Goal: Task Accomplishment & Management: Use online tool/utility

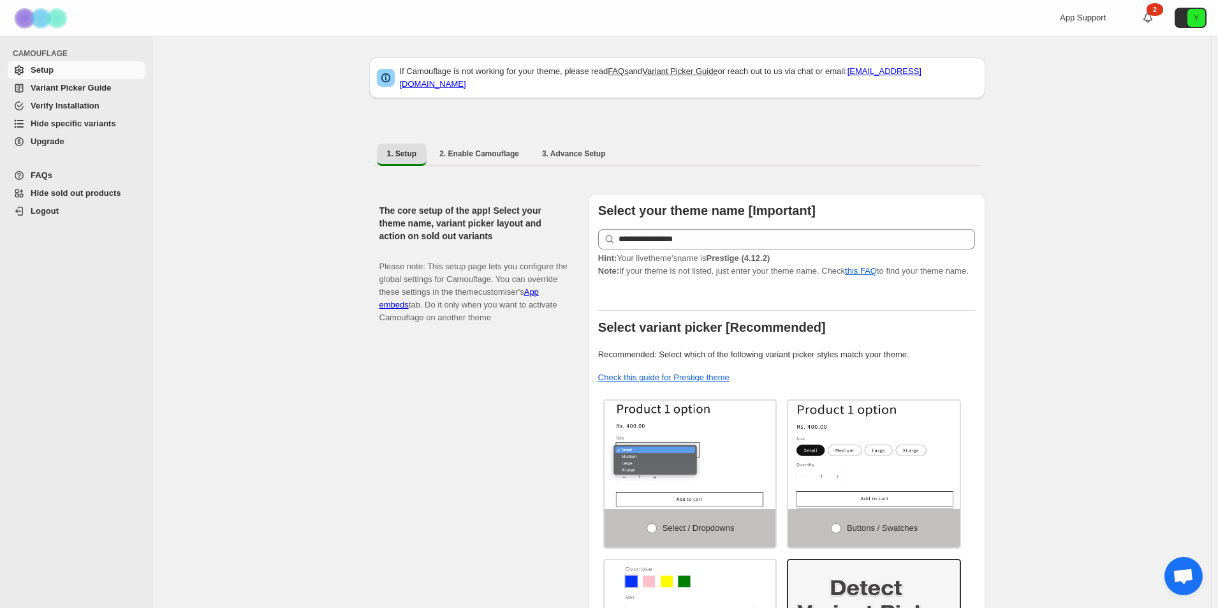
click at [75, 90] on span "Variant Picker Guide" at bounding box center [71, 88] width 80 height 10
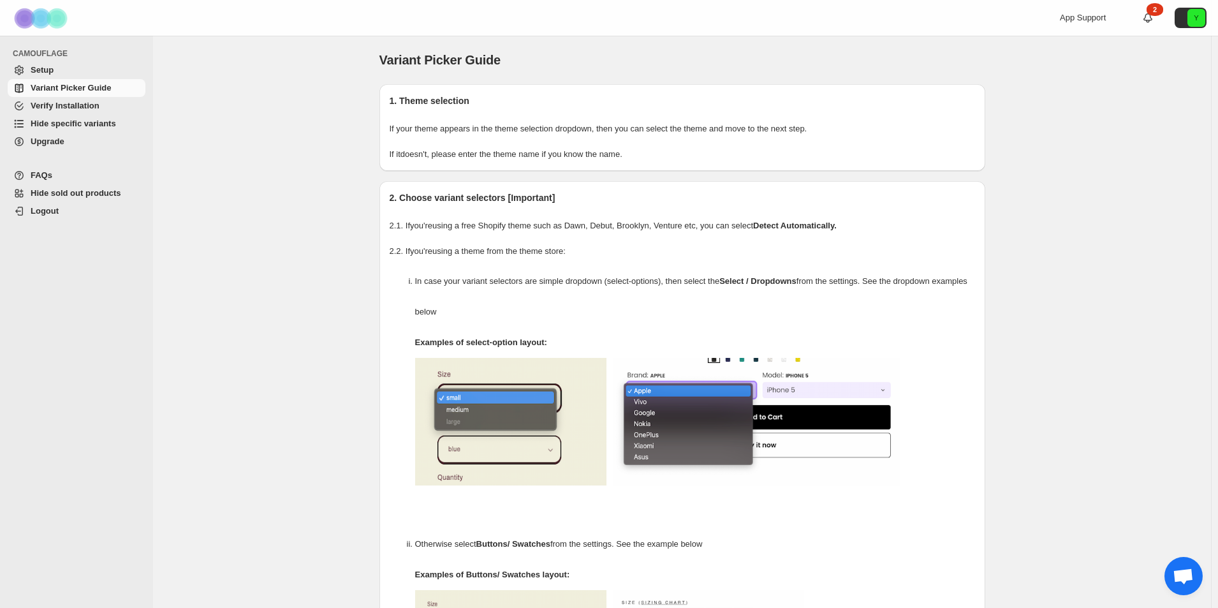
click at [49, 24] on img at bounding box center [42, 18] width 64 height 35
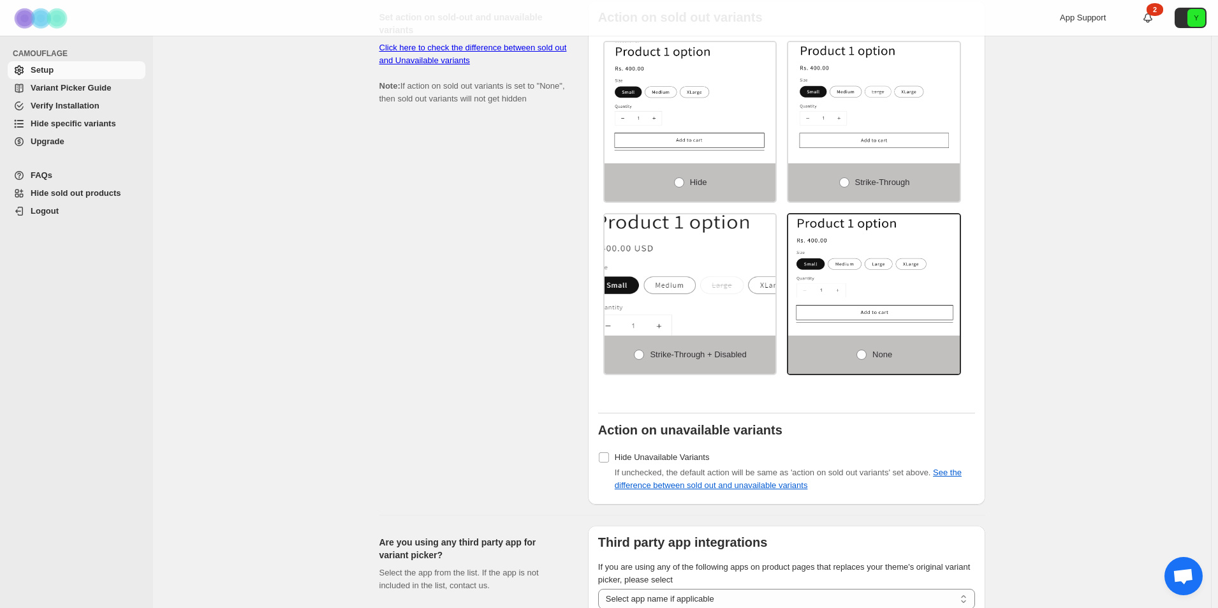
scroll to position [852, 0]
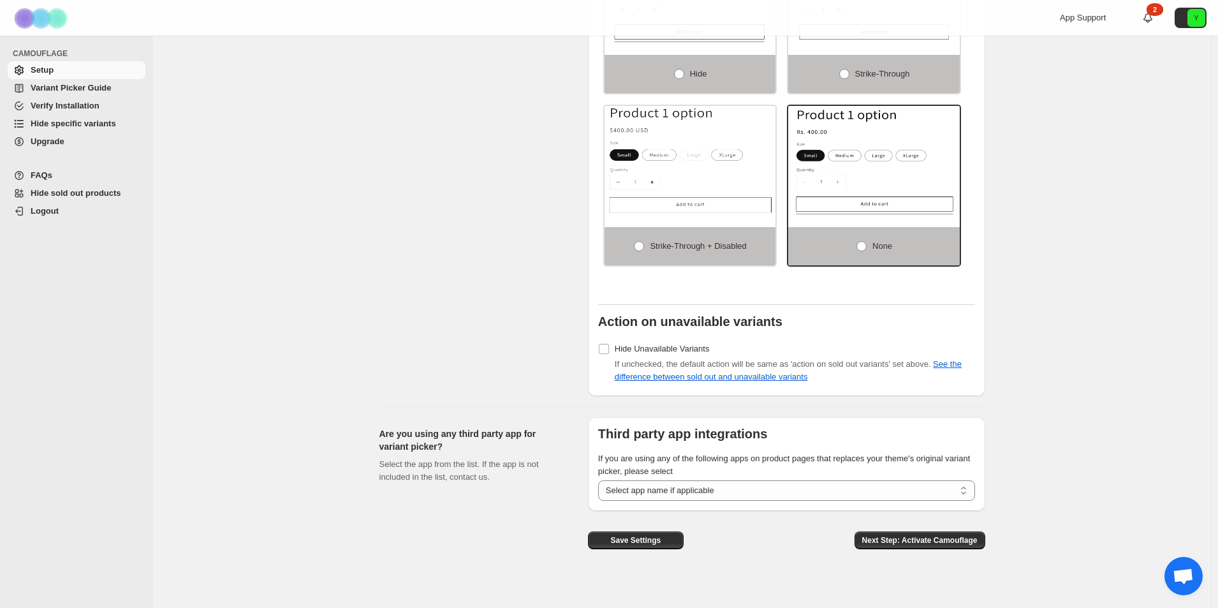
click at [62, 119] on span "Hide specific variants" at bounding box center [73, 124] width 85 height 10
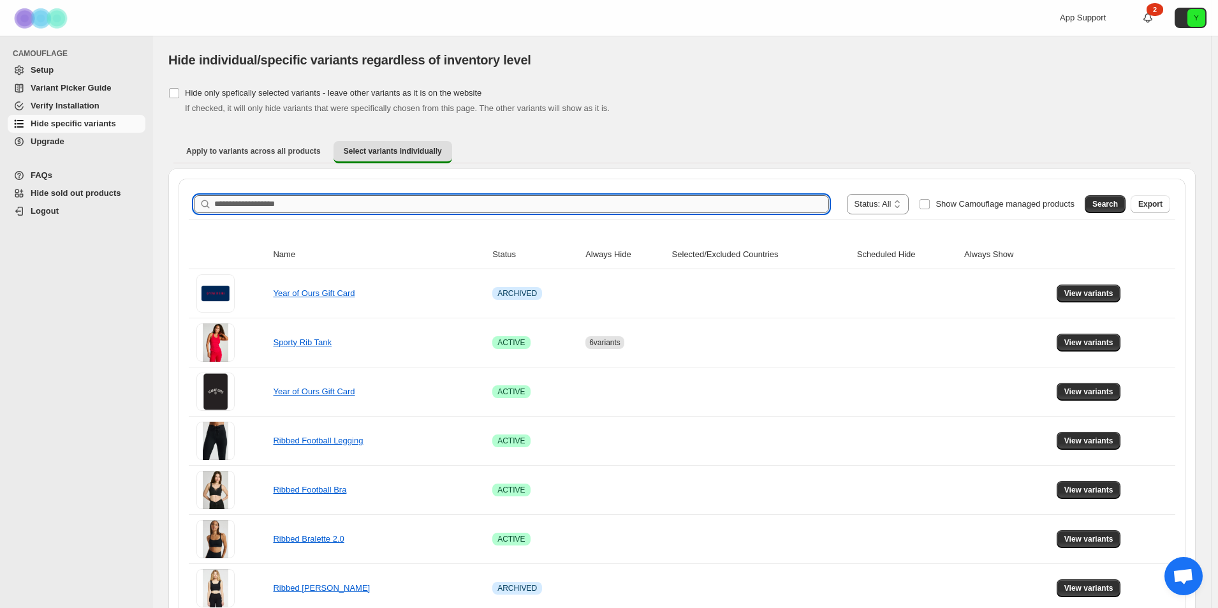
click at [259, 205] on input "Search product name" at bounding box center [521, 204] width 615 height 18
paste input "**********"
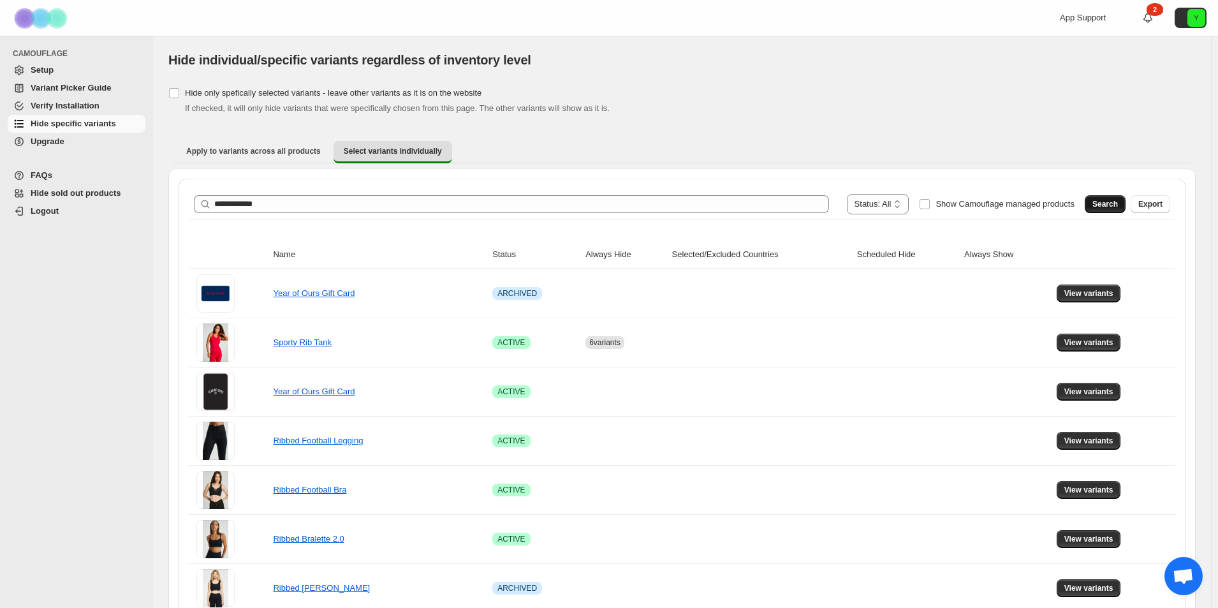
click at [1115, 205] on span "Search" at bounding box center [1106, 204] width 26 height 10
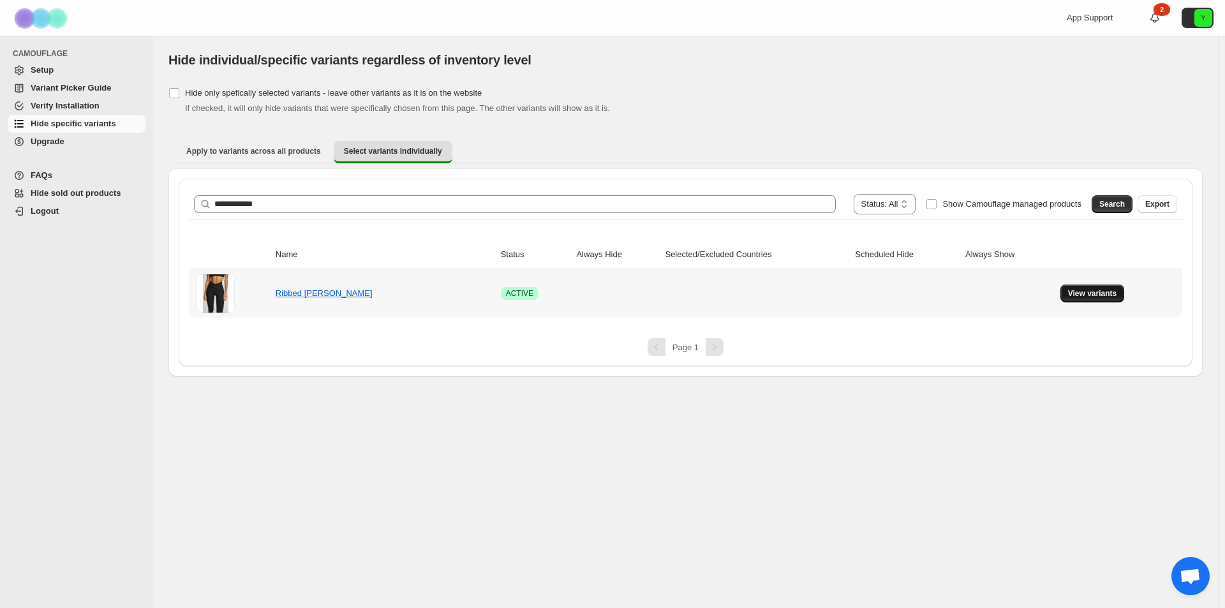
click at [1098, 293] on span "View variants" at bounding box center [1092, 293] width 49 height 10
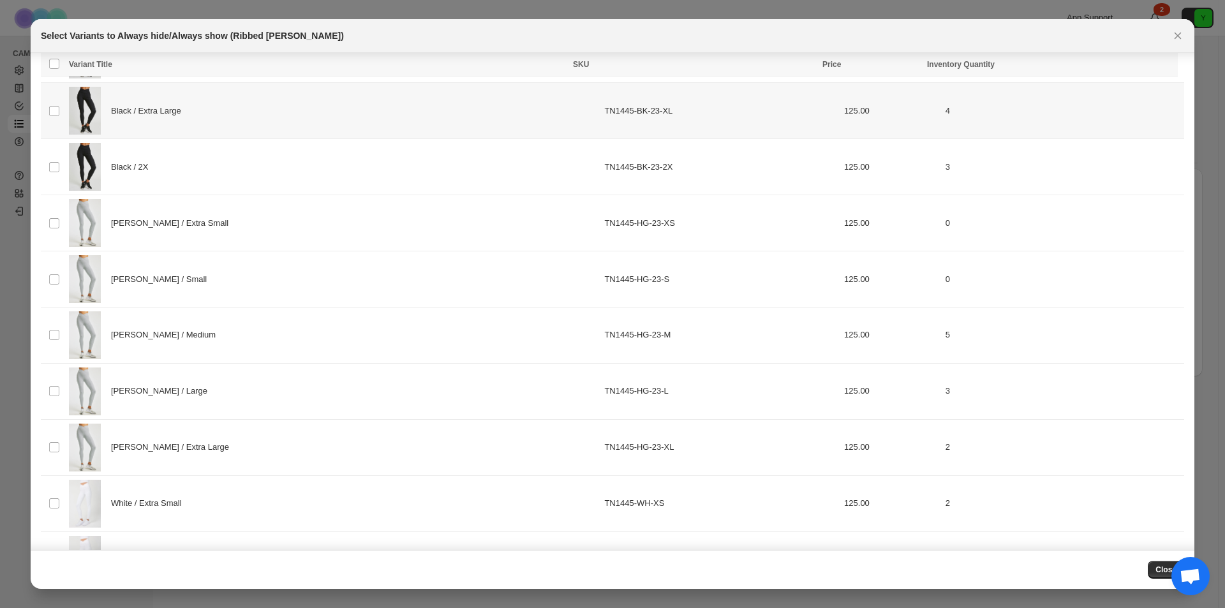
scroll to position [255, 0]
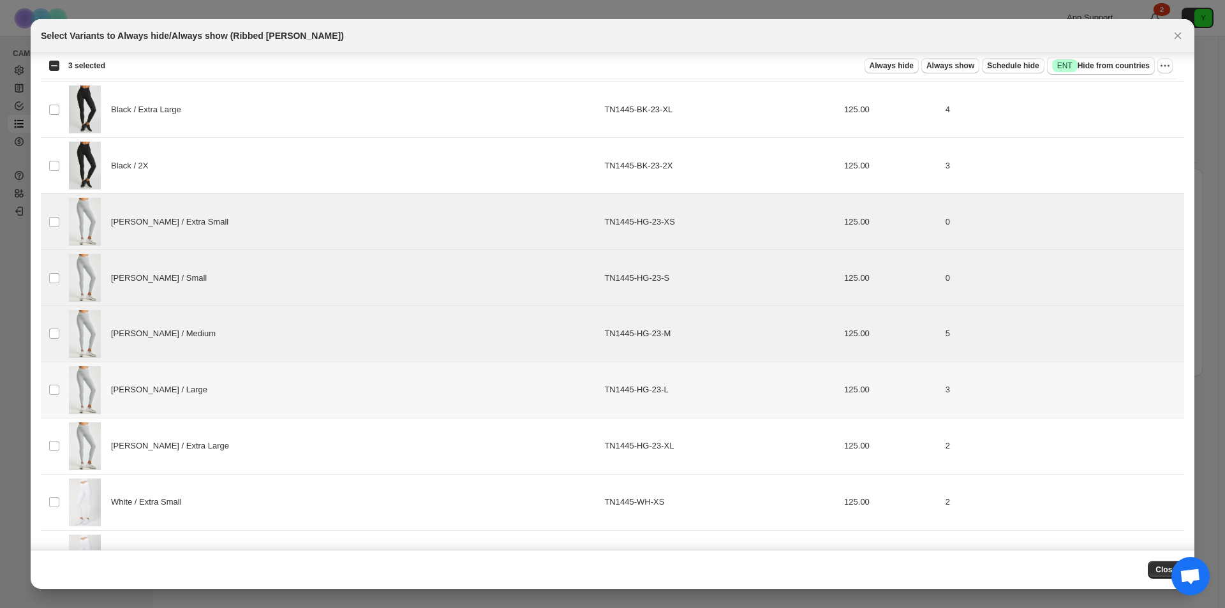
click at [56, 382] on td "Select product variant" at bounding box center [53, 390] width 24 height 56
click at [47, 444] on td "Select product variant" at bounding box center [53, 446] width 24 height 56
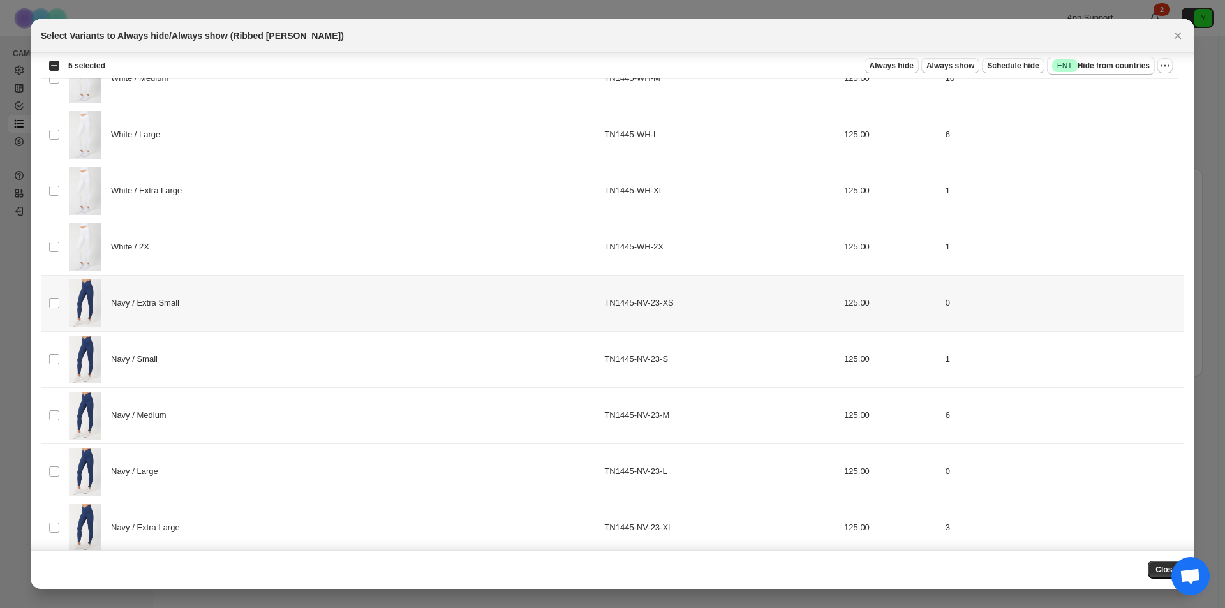
scroll to position [863, 0]
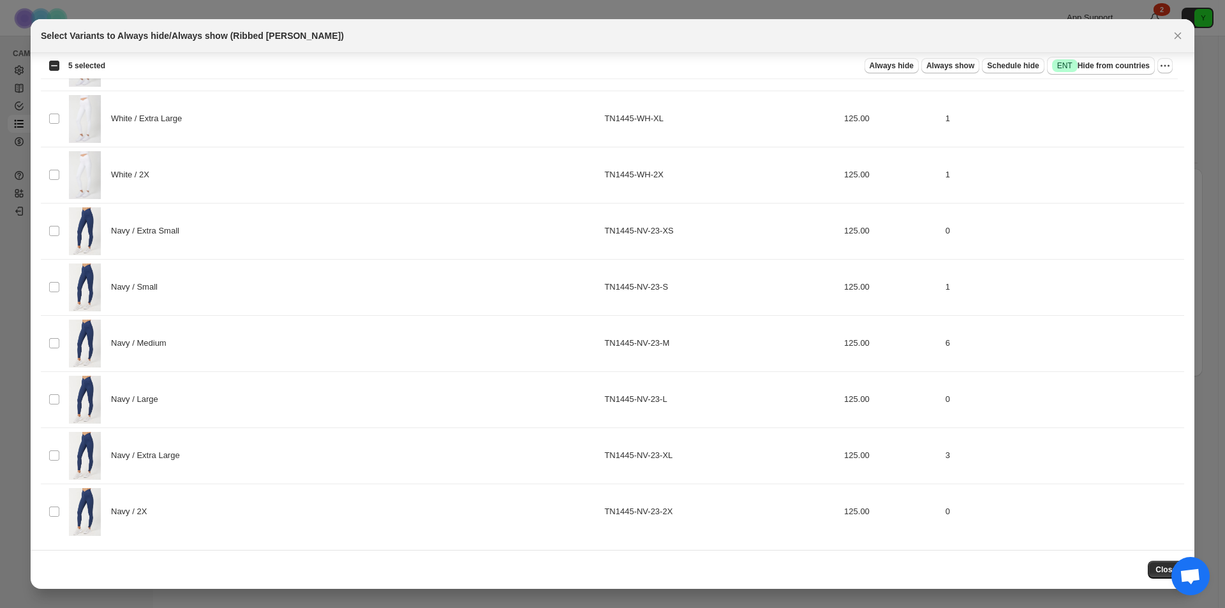
click at [1161, 568] on span "Close" at bounding box center [1165, 569] width 21 height 10
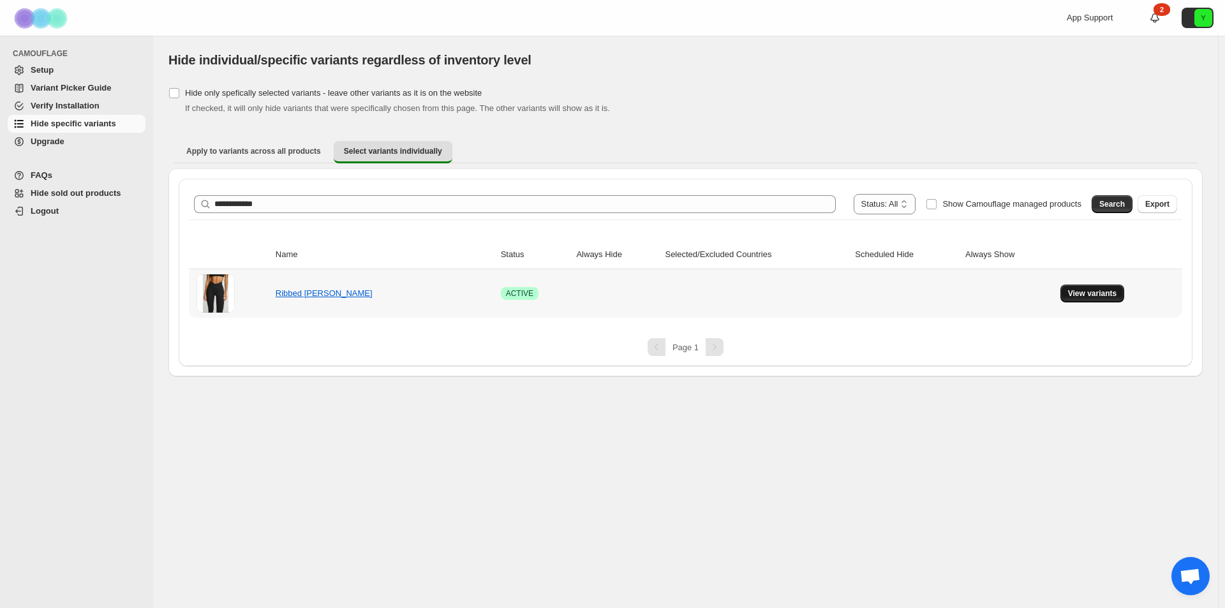
click at [1077, 293] on span "View variants" at bounding box center [1092, 293] width 49 height 10
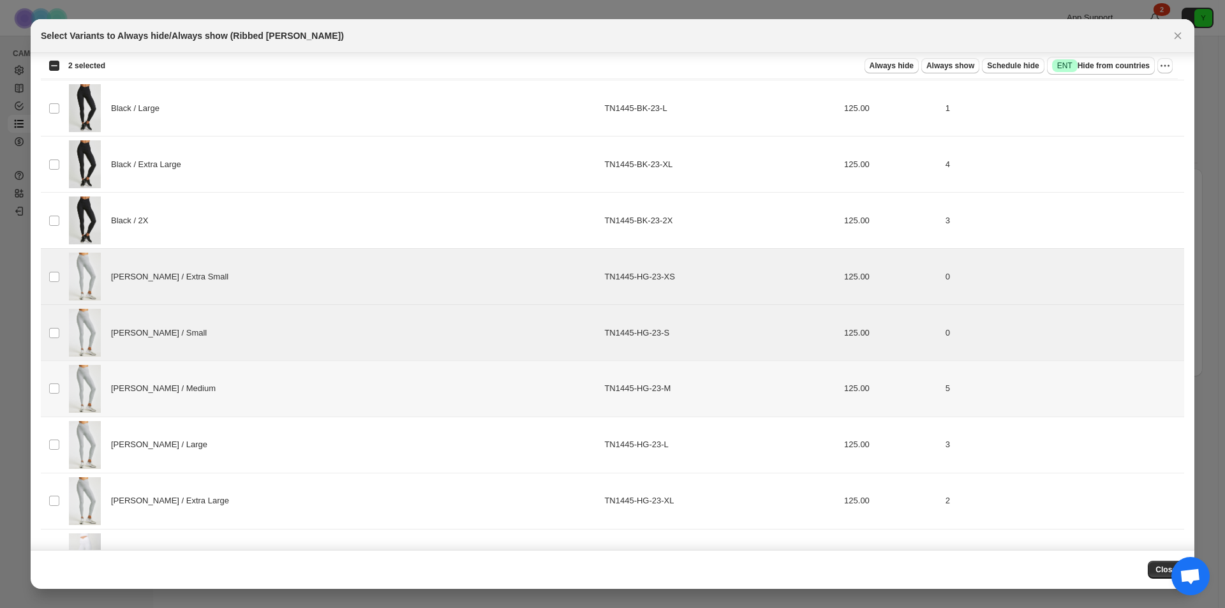
scroll to position [214, 0]
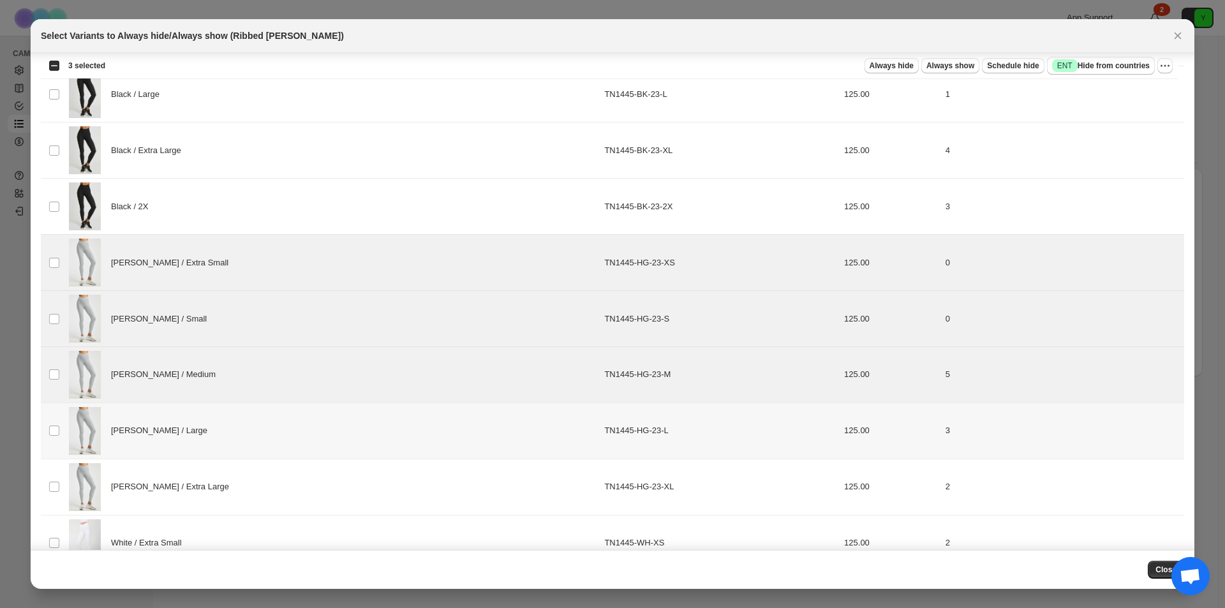
click at [56, 424] on td "Select product variant" at bounding box center [53, 430] width 24 height 56
click at [63, 487] on td "Select product variant" at bounding box center [53, 487] width 24 height 56
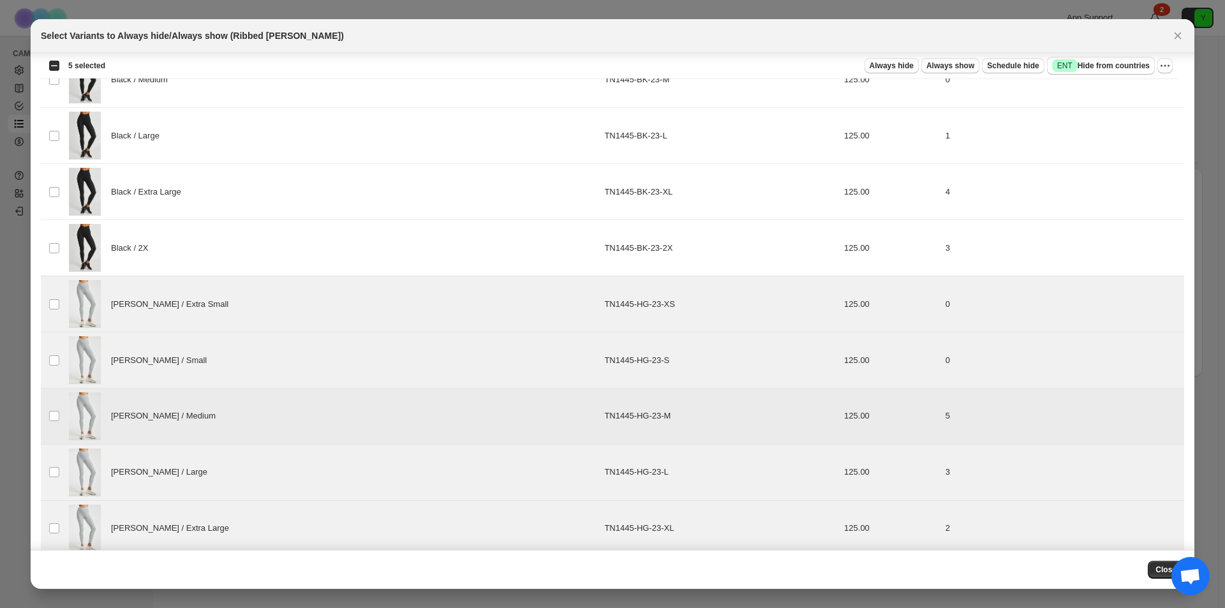
scroll to position [151, 0]
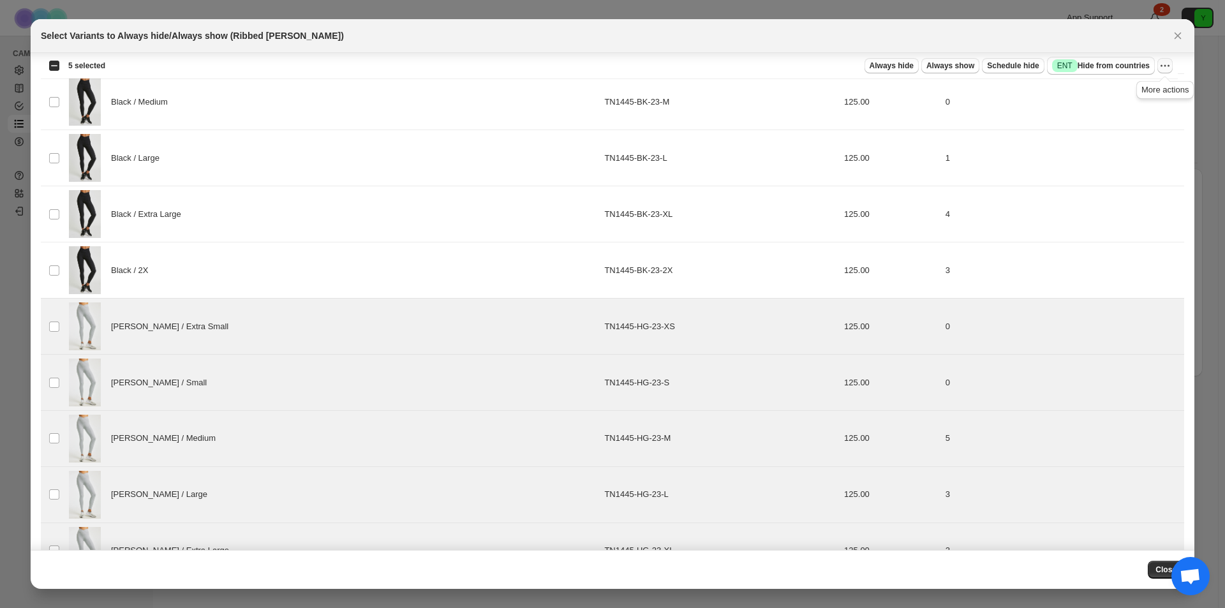
click at [1161, 64] on icon "More actions" at bounding box center [1164, 65] width 13 height 13
click at [896, 65] on span "Always hide" at bounding box center [891, 66] width 44 height 10
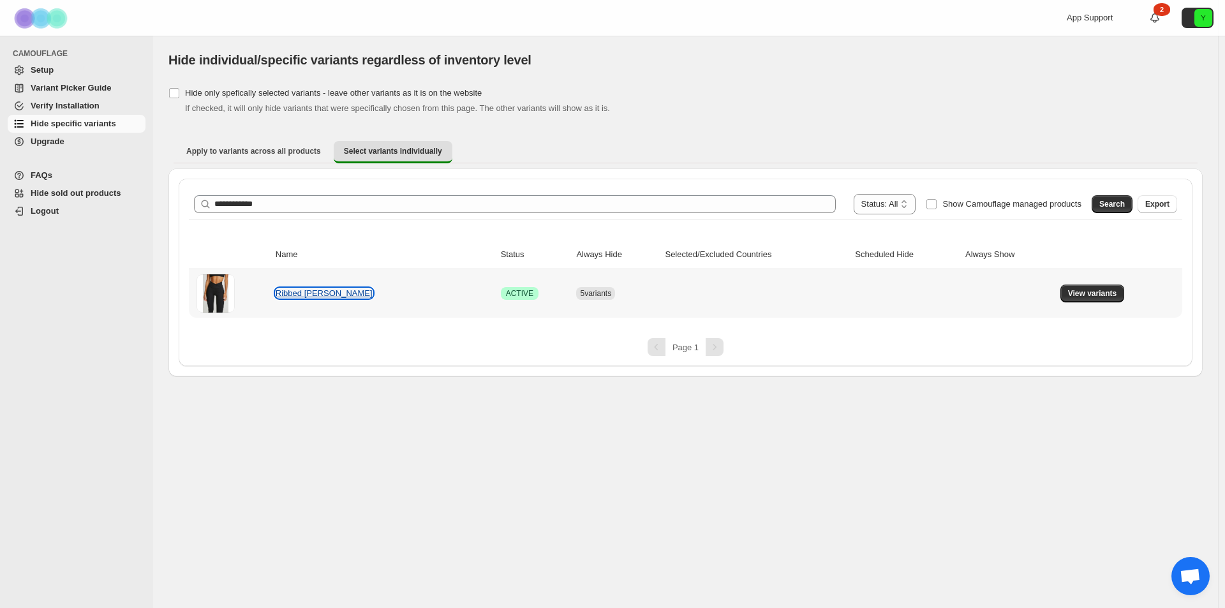
click at [338, 291] on link "Ribbed Veronica Legging" at bounding box center [324, 293] width 97 height 10
click at [1090, 297] on span "View variants" at bounding box center [1092, 293] width 49 height 10
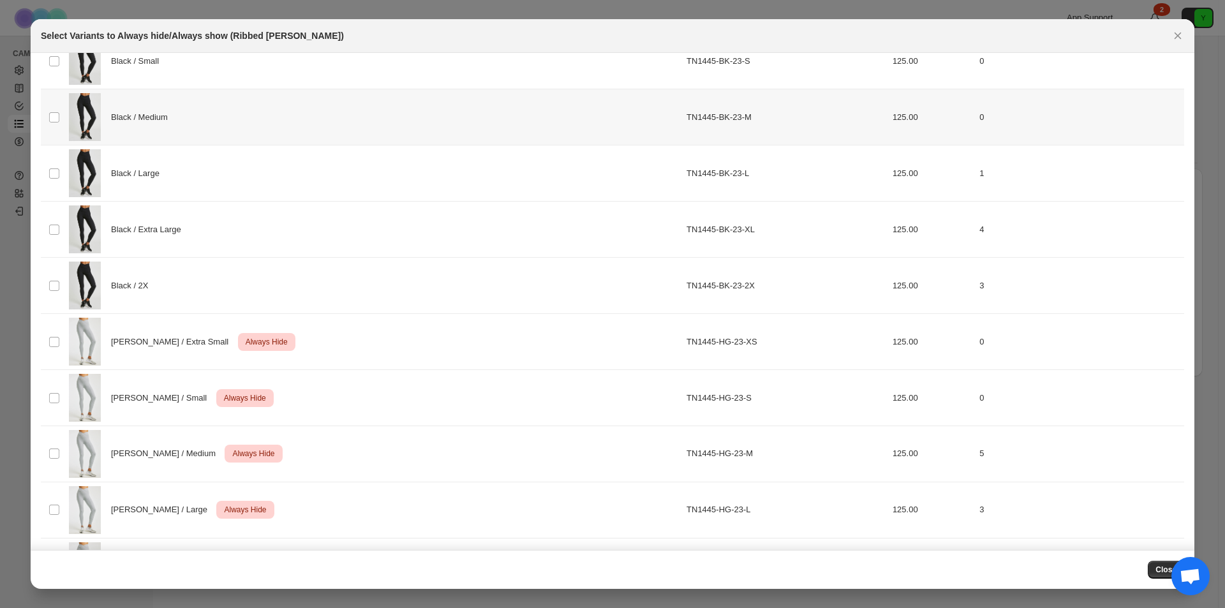
scroll to position [0, 0]
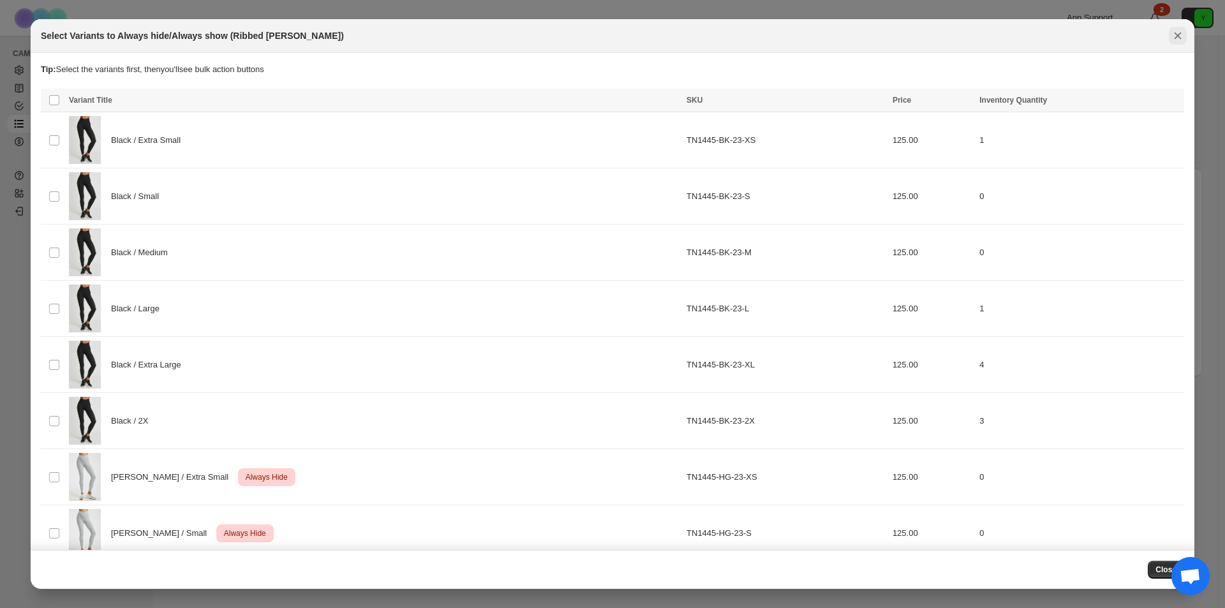
click at [1182, 38] on icon "Close" at bounding box center [1177, 35] width 13 height 13
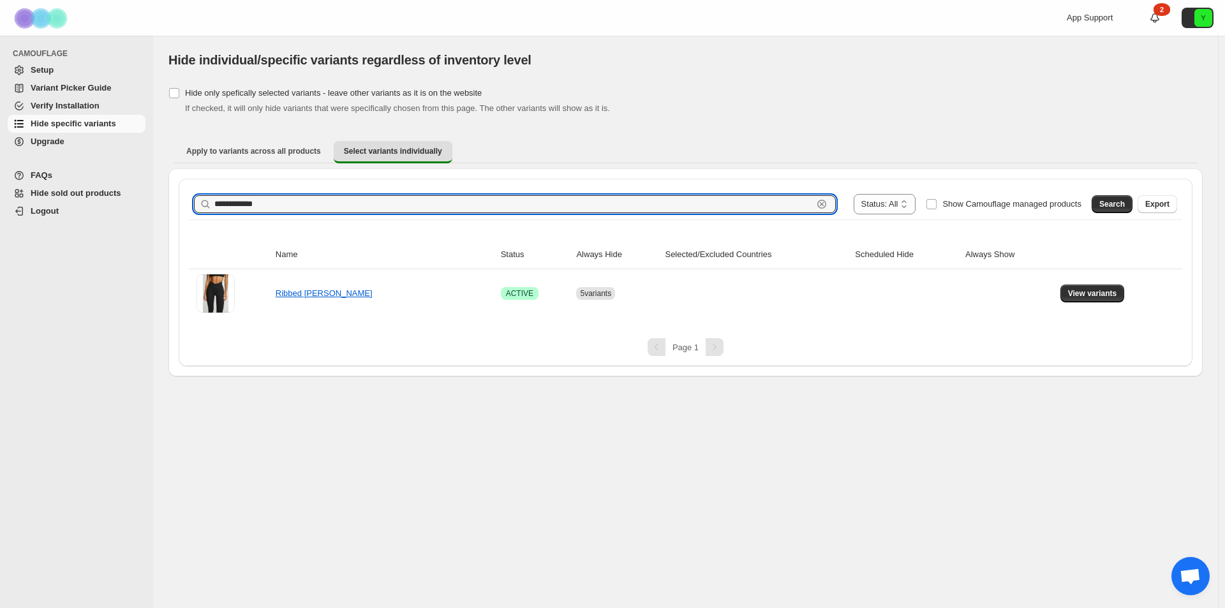
drag, startPoint x: 249, startPoint y: 200, endPoint x: 131, endPoint y: 191, distance: 117.7
click at [131, 191] on div "**********" at bounding box center [612, 304] width 1225 height 608
paste input "text"
click at [1110, 201] on span "Search" at bounding box center [1112, 204] width 26 height 10
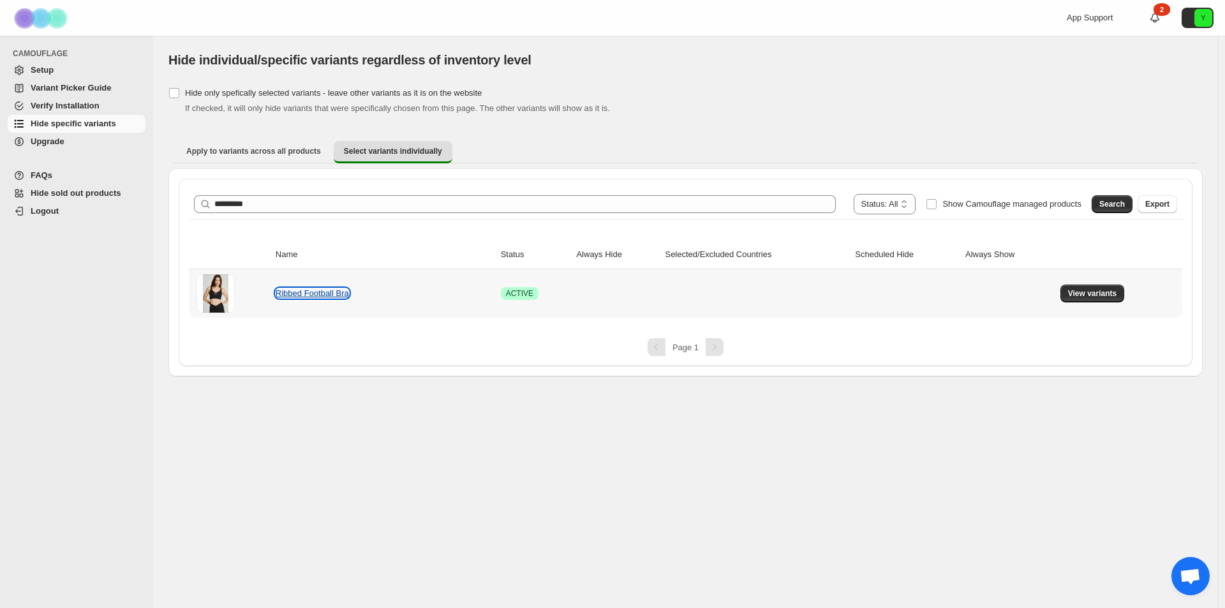
click at [340, 293] on link "Ribbed Football Bra" at bounding box center [312, 293] width 73 height 10
click at [1096, 296] on span "View variants" at bounding box center [1092, 293] width 49 height 10
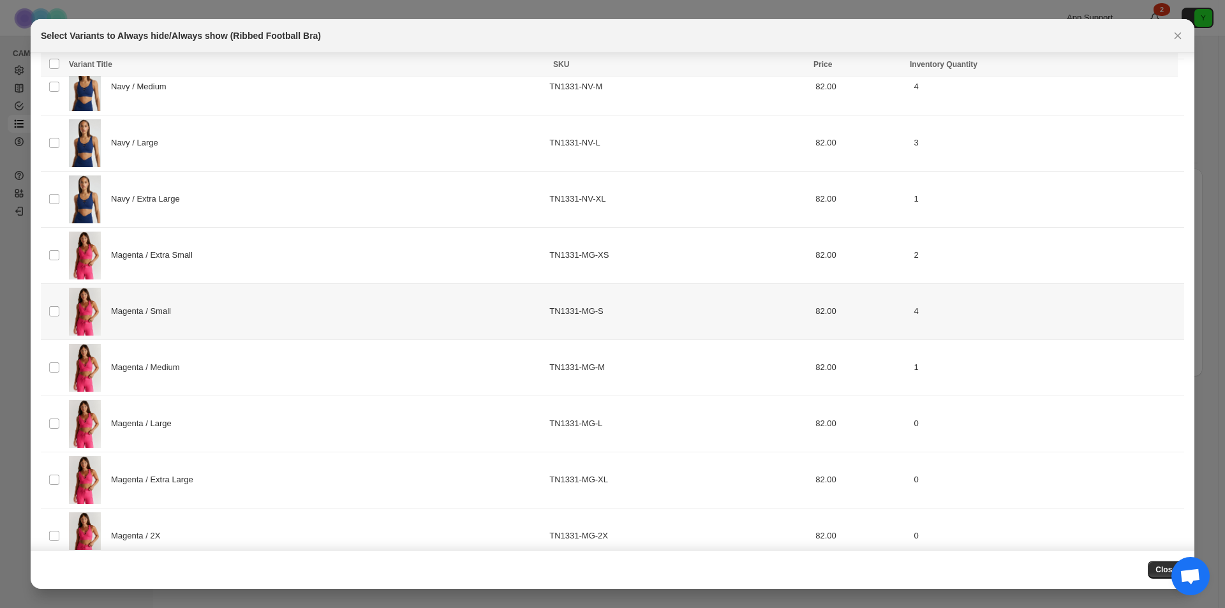
scroll to position [574, 0]
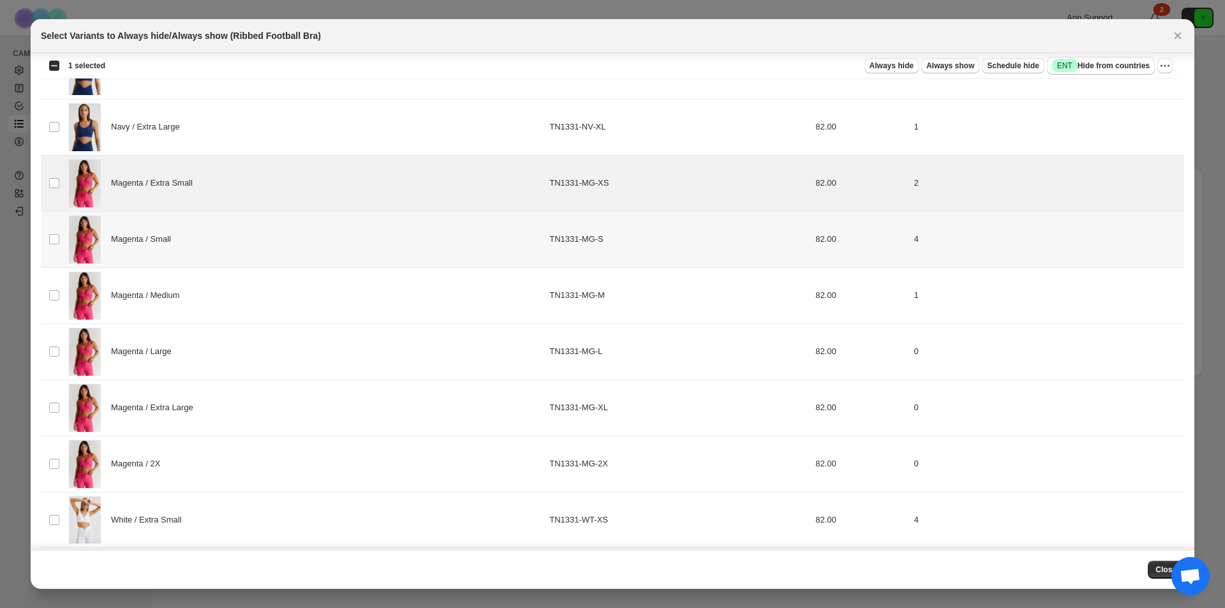
click at [55, 232] on td "Select product variant" at bounding box center [53, 239] width 24 height 56
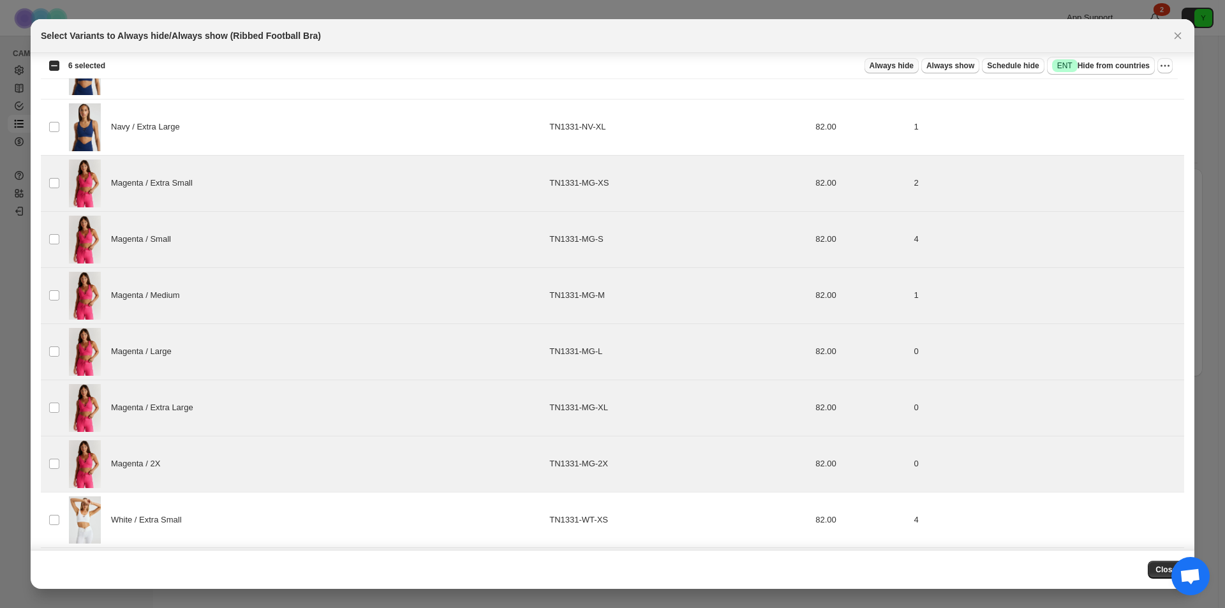
click at [897, 66] on span "Always hide" at bounding box center [891, 66] width 44 height 10
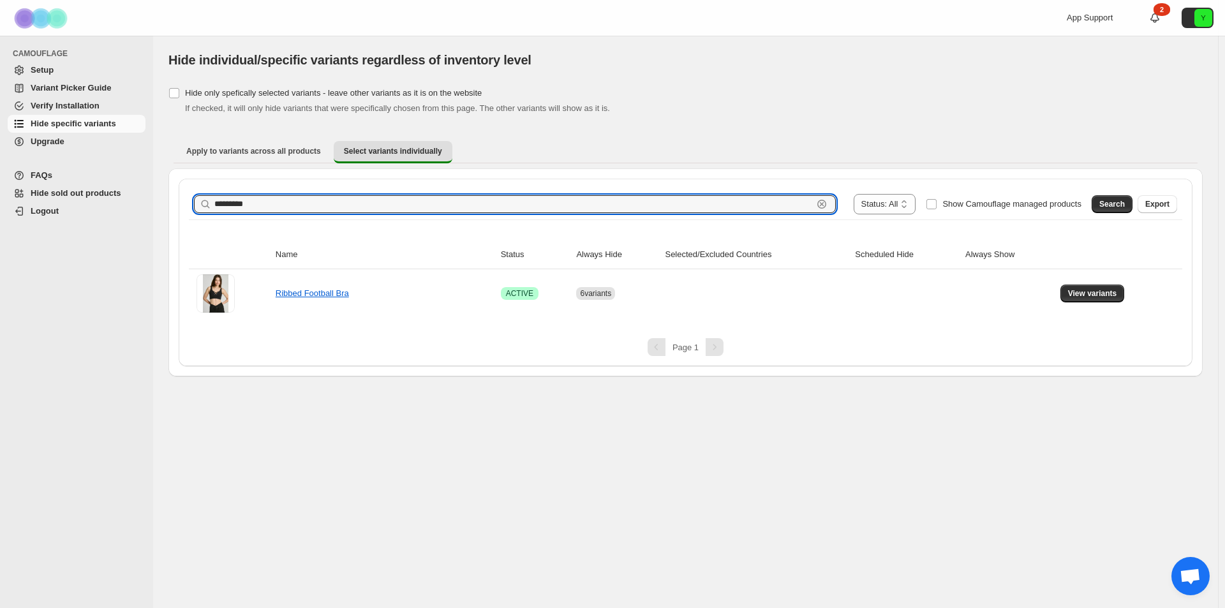
drag, startPoint x: 270, startPoint y: 205, endPoint x: 114, endPoint y: 189, distance: 157.6
click at [112, 192] on div "**********" at bounding box center [612, 304] width 1225 height 608
paste input "**"
click at [1093, 200] on div "Search Export" at bounding box center [1131, 202] width 91 height 26
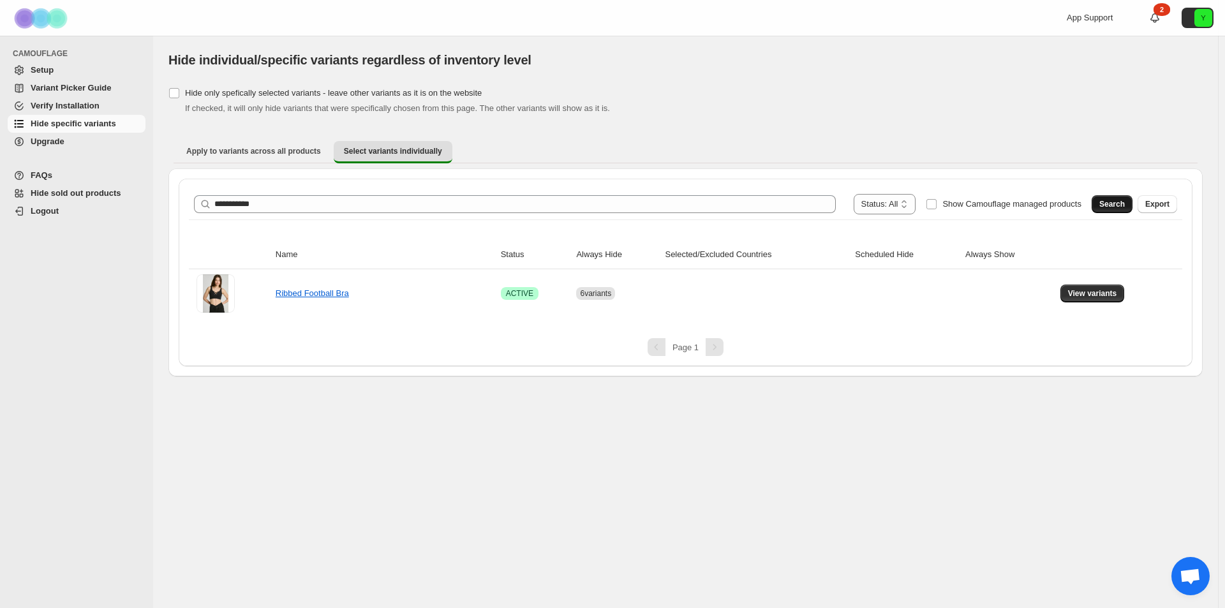
click at [1098, 200] on button "Search" at bounding box center [1111, 204] width 41 height 18
click at [311, 291] on link "The Field Legging" at bounding box center [309, 293] width 66 height 10
click at [1082, 293] on span "View variants" at bounding box center [1092, 293] width 49 height 10
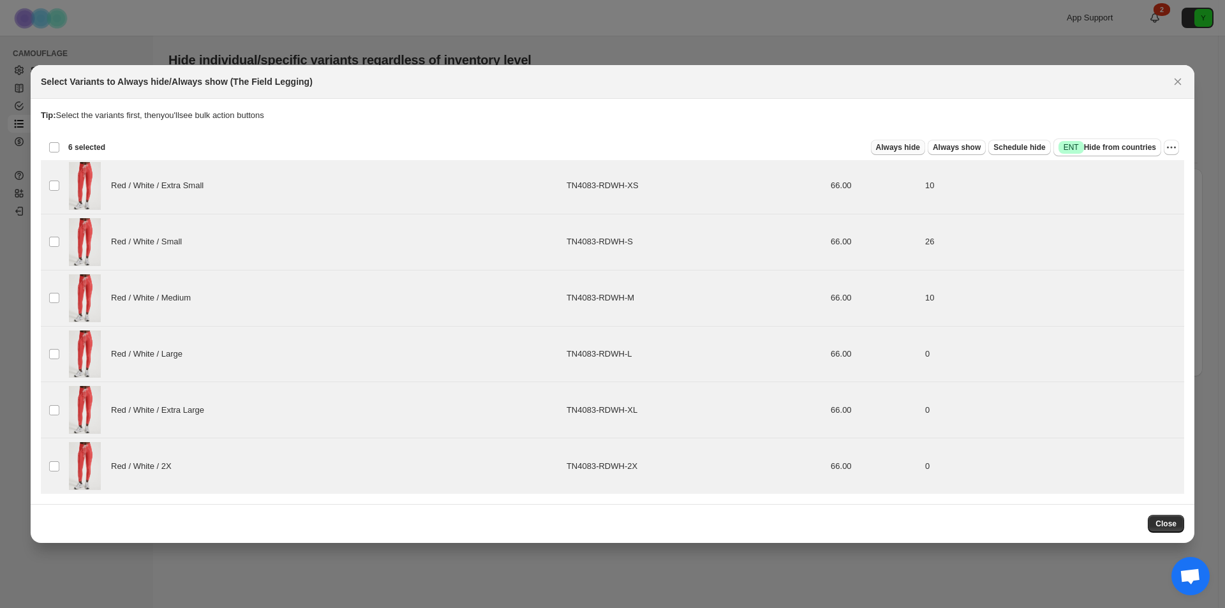
click at [919, 147] on span "Always hide" at bounding box center [898, 147] width 44 height 10
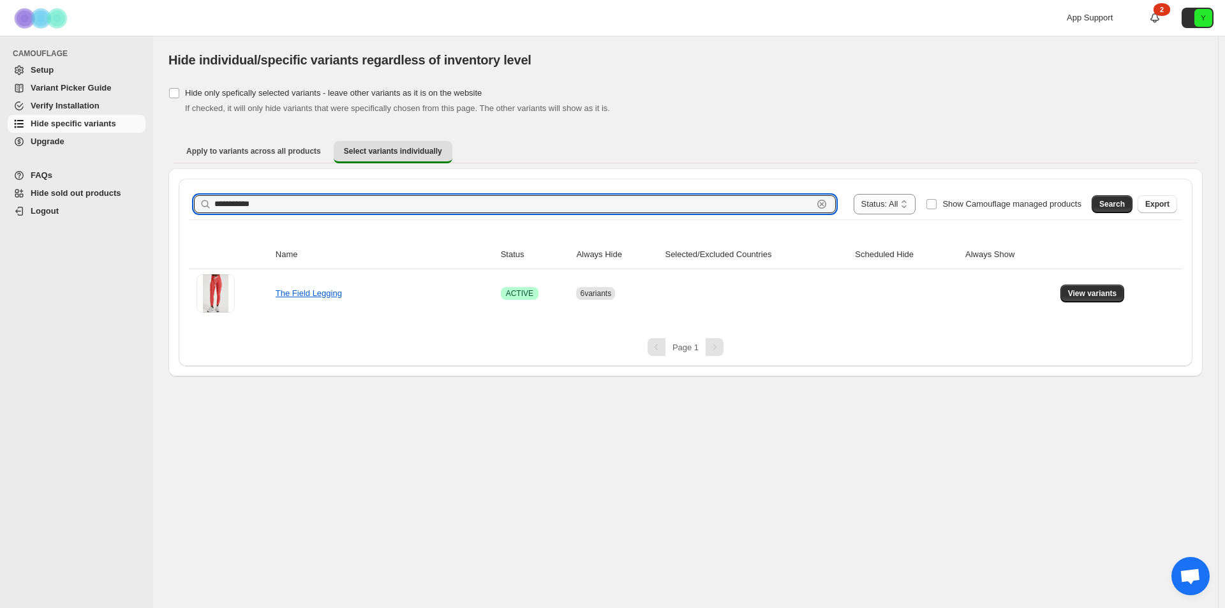
drag, startPoint x: 273, startPoint y: 207, endPoint x: 161, endPoint y: 202, distance: 111.7
click at [167, 203] on div "**********" at bounding box center [685, 206] width 1065 height 341
paste input "text"
drag, startPoint x: 267, startPoint y: 204, endPoint x: 275, endPoint y: 204, distance: 8.3
click at [262, 203] on input "*********" at bounding box center [513, 204] width 598 height 18
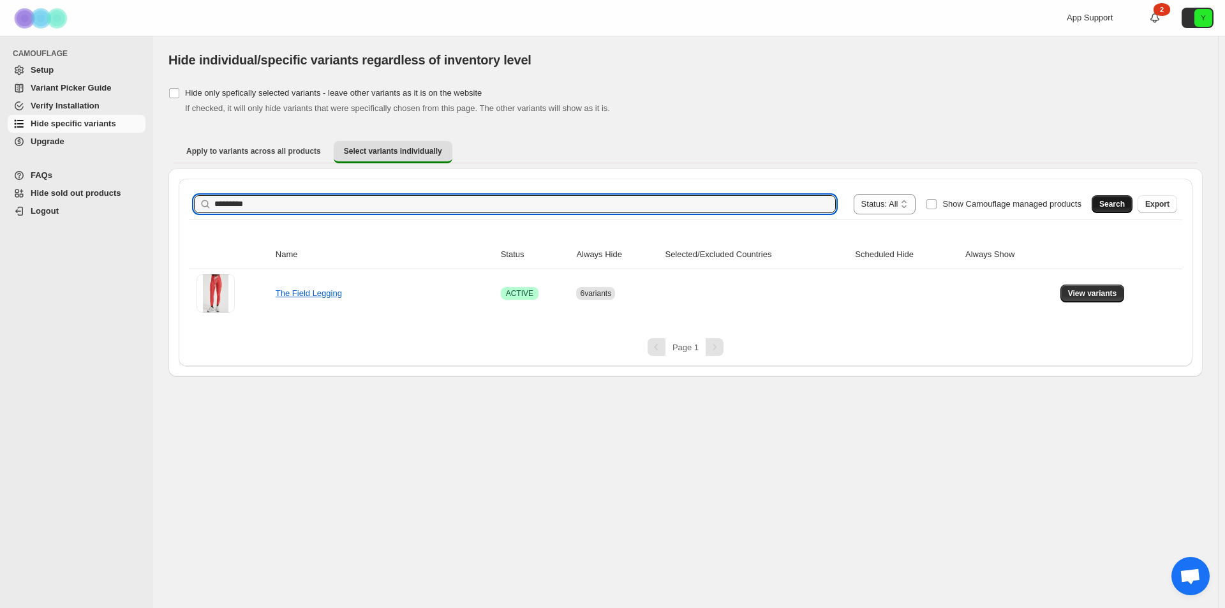
click at [1110, 200] on span "Search" at bounding box center [1112, 204] width 26 height 10
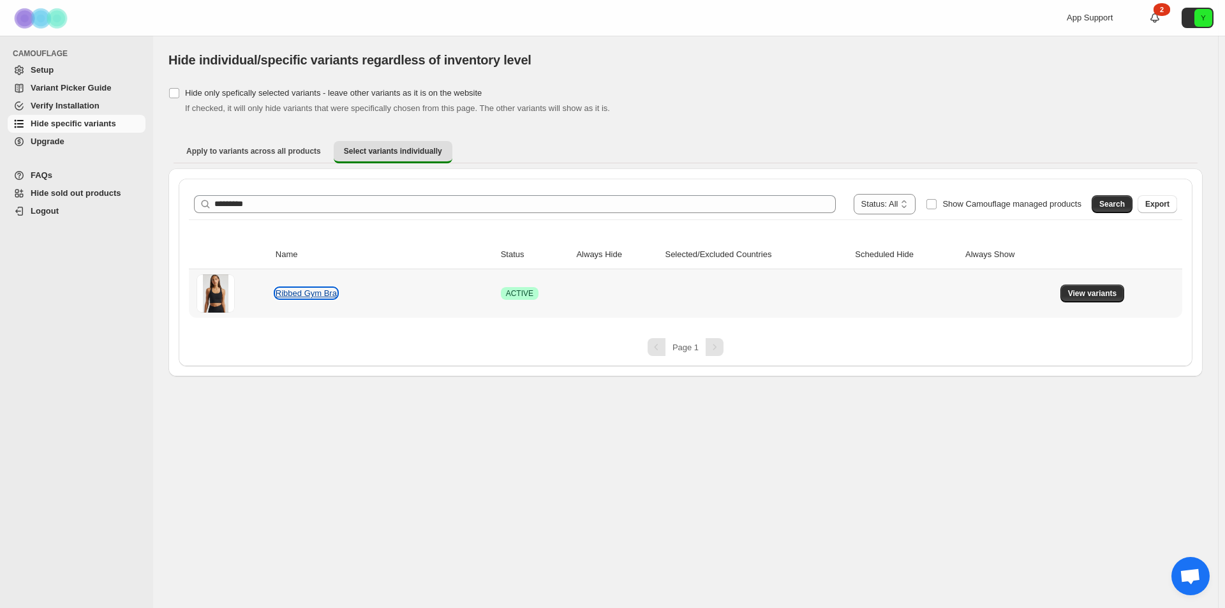
click at [302, 295] on link "Ribbed Gym Bra" at bounding box center [306, 293] width 61 height 10
click at [1093, 291] on span "View variants" at bounding box center [1092, 293] width 49 height 10
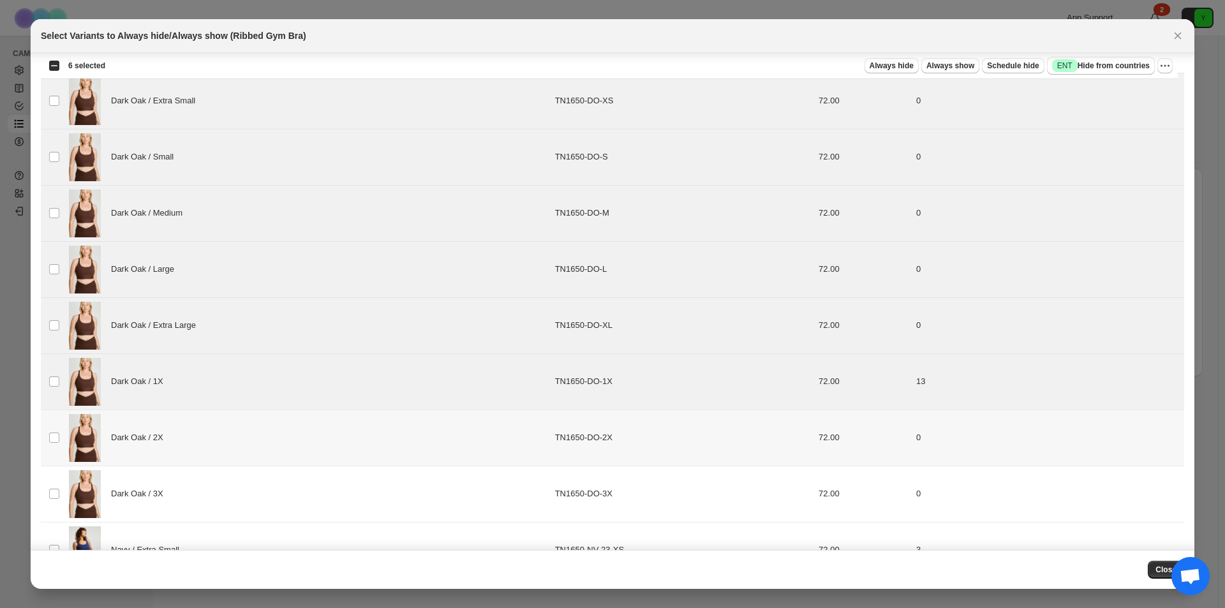
scroll to position [406, 0]
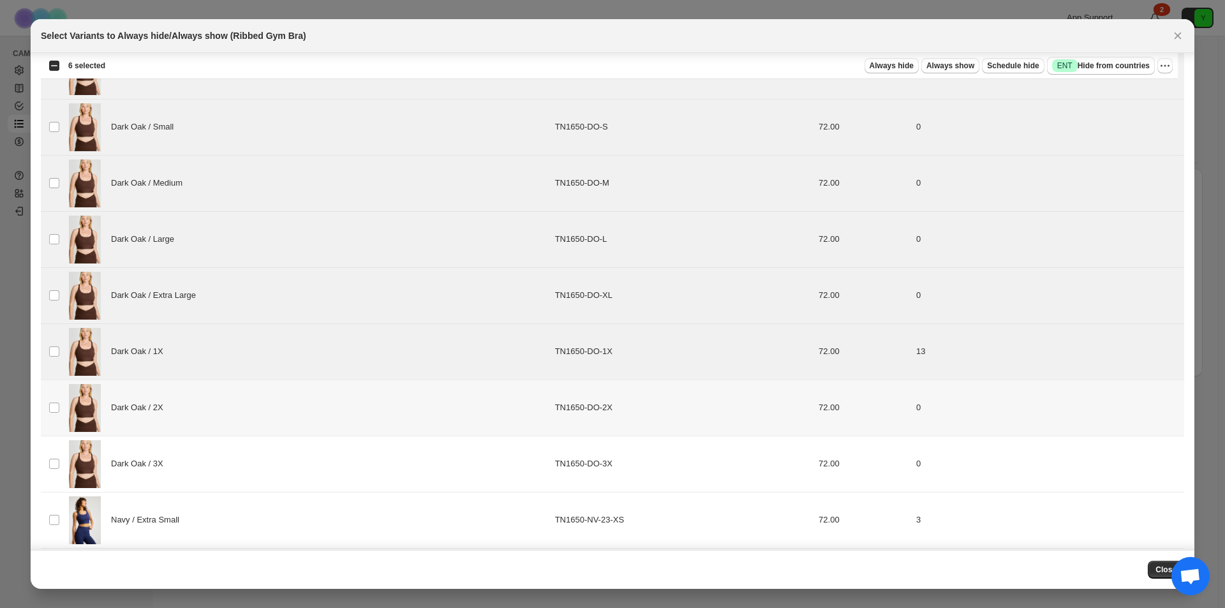
click at [51, 400] on td "Select product variant" at bounding box center [53, 407] width 24 height 56
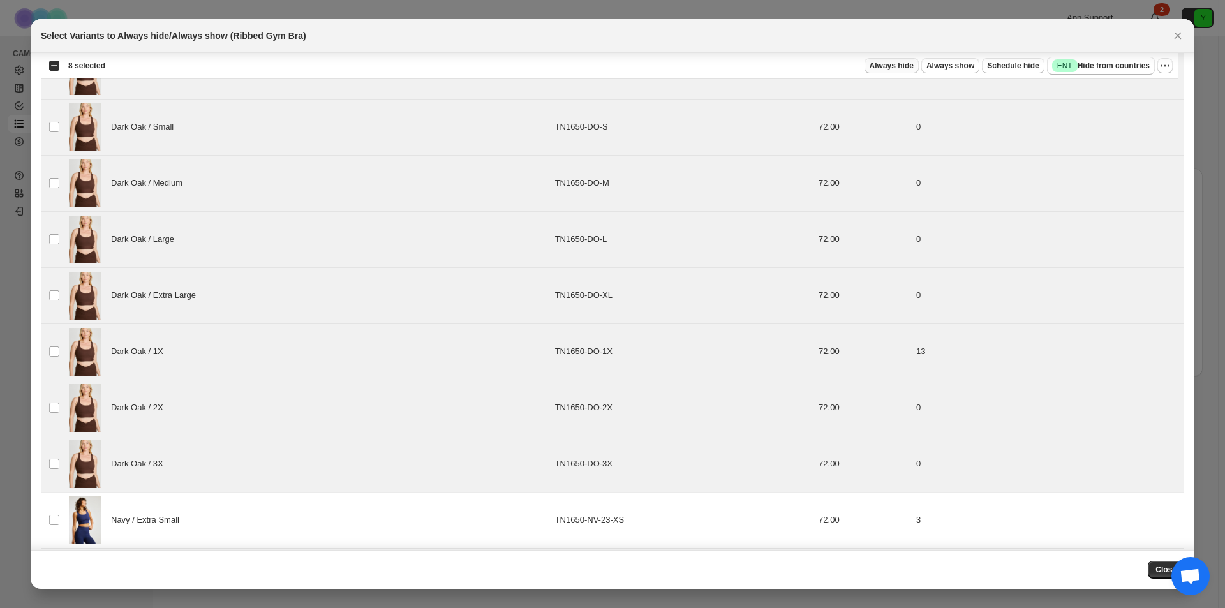
click at [905, 68] on span "Always hide" at bounding box center [891, 66] width 44 height 10
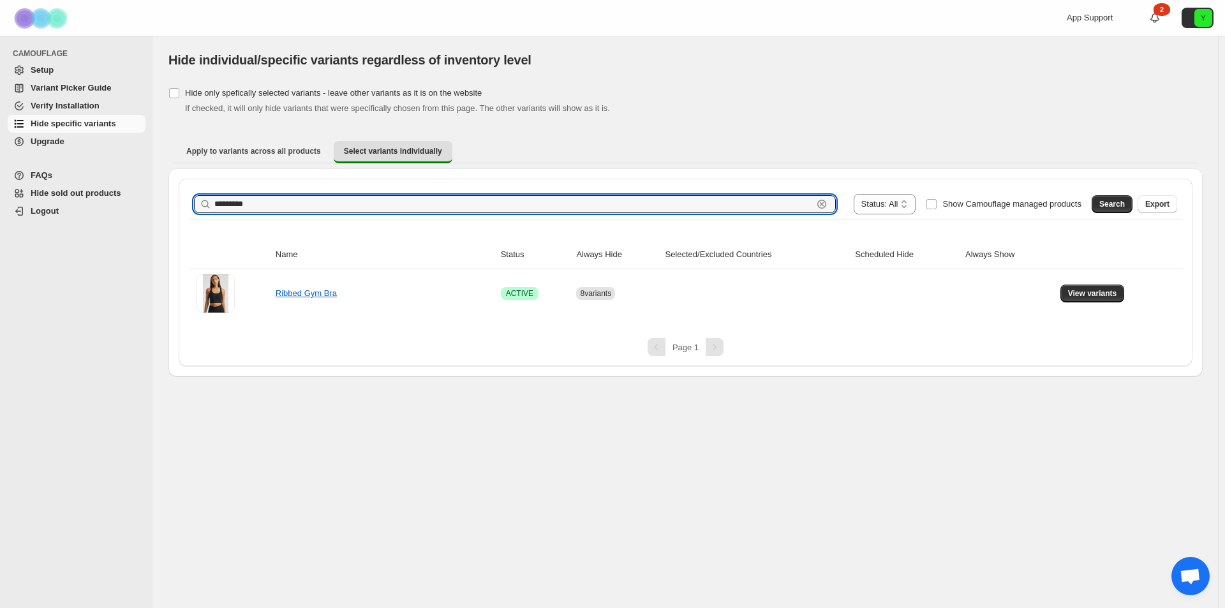
drag, startPoint x: 262, startPoint y: 203, endPoint x: 404, endPoint y: 195, distance: 143.1
click at [135, 193] on div "**********" at bounding box center [612, 304] width 1225 height 608
paste input "text"
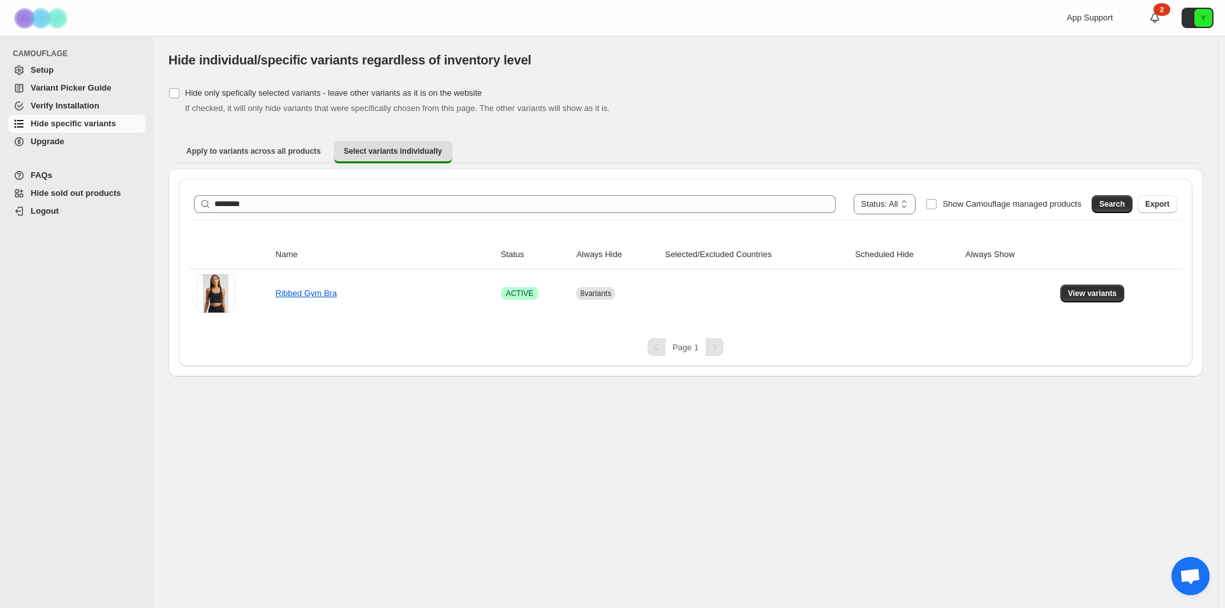
click at [1120, 203] on span "Search" at bounding box center [1112, 204] width 26 height 10
click at [1103, 293] on span "View variants" at bounding box center [1092, 293] width 49 height 10
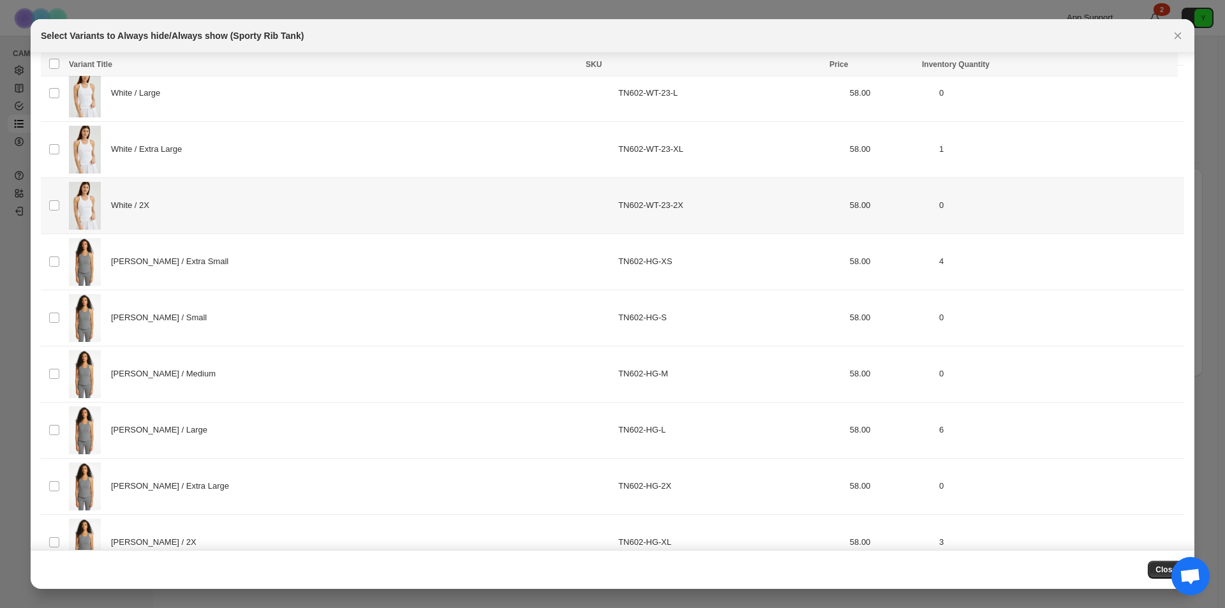
scroll to position [980, 0]
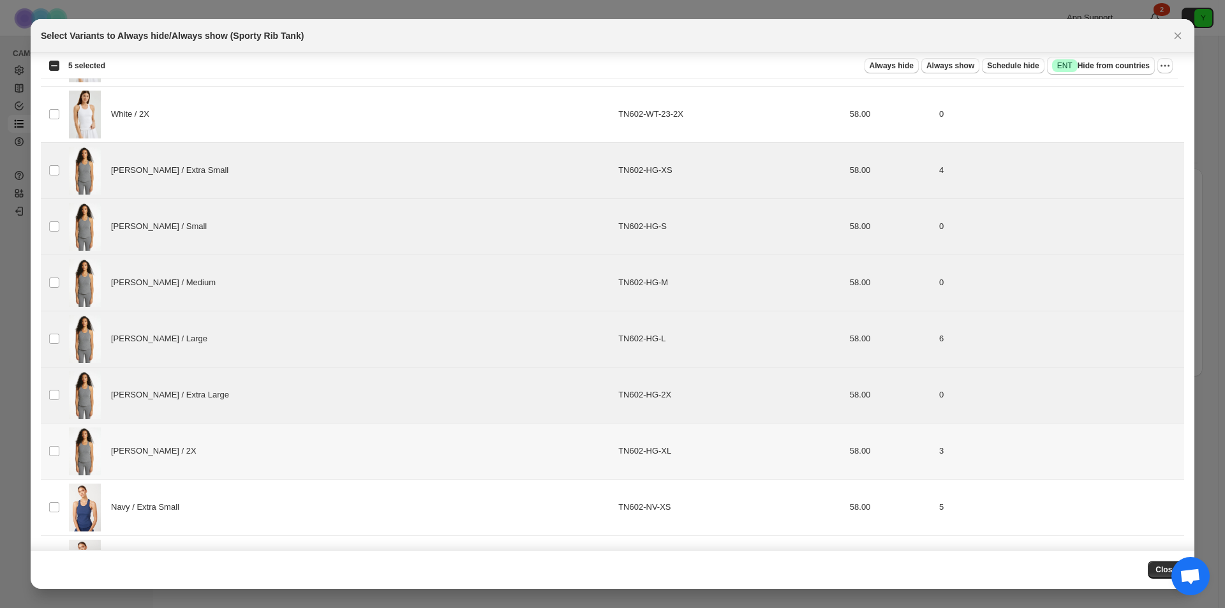
click at [47, 448] on td "Select product variant" at bounding box center [53, 451] width 24 height 56
click at [904, 65] on span "Always hide" at bounding box center [891, 66] width 44 height 10
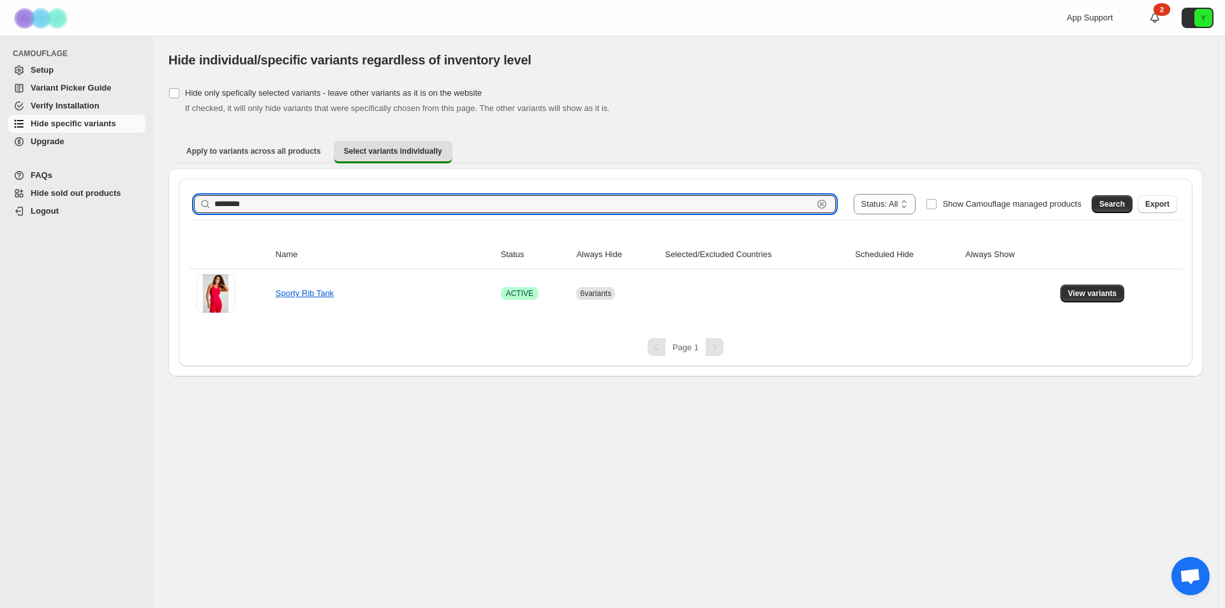
drag, startPoint x: 253, startPoint y: 207, endPoint x: 145, endPoint y: 198, distance: 108.2
click at [145, 198] on div "**********" at bounding box center [612, 304] width 1225 height 608
paste input "**"
click at [1110, 208] on span "Search" at bounding box center [1112, 204] width 26 height 10
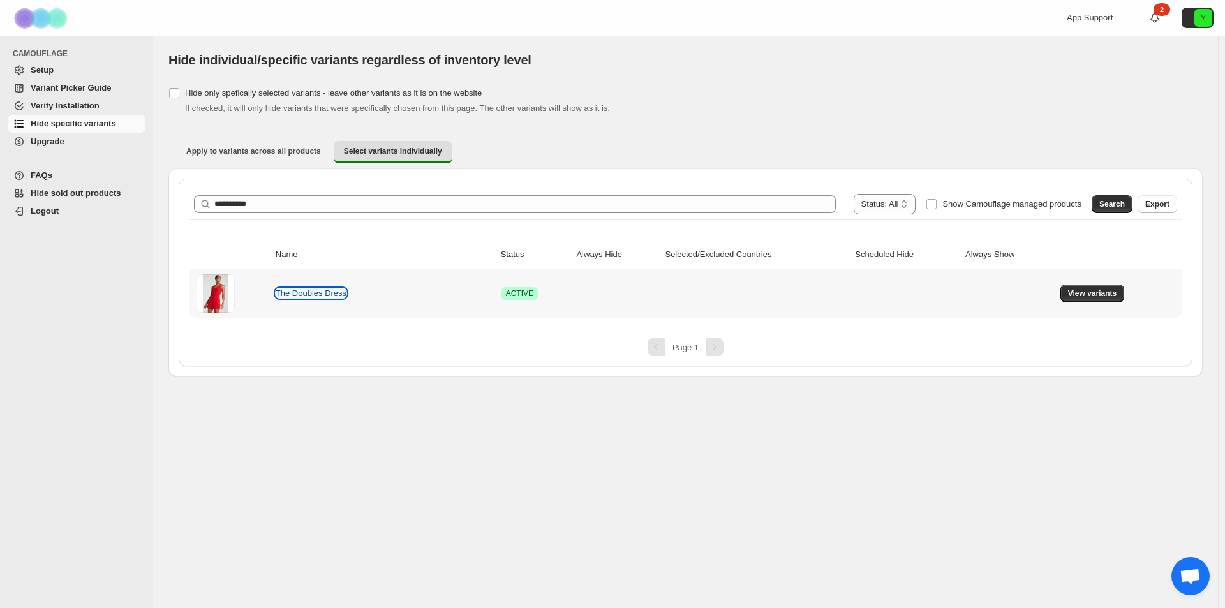
click at [308, 293] on link "The Doubles Dress" at bounding box center [311, 293] width 71 height 10
click at [1089, 293] on span "View variants" at bounding box center [1092, 293] width 49 height 10
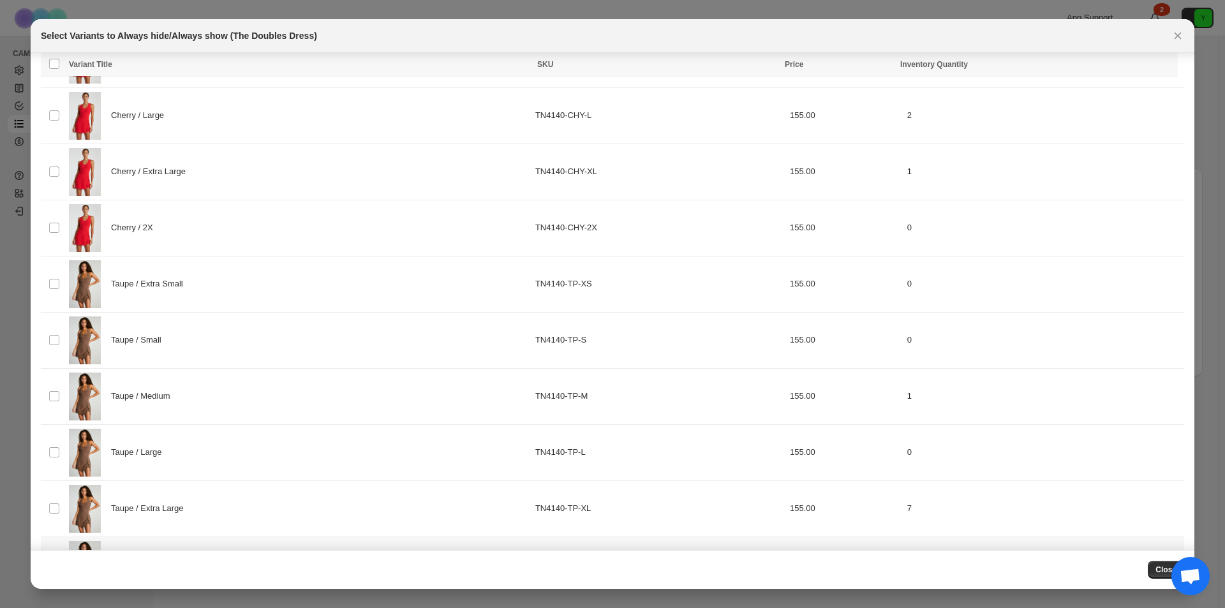
scroll to position [191, 0]
click at [59, 284] on span ":r8i:" at bounding box center [53, 284] width 11 height 11
click at [61, 345] on td "Select product variant" at bounding box center [53, 341] width 24 height 56
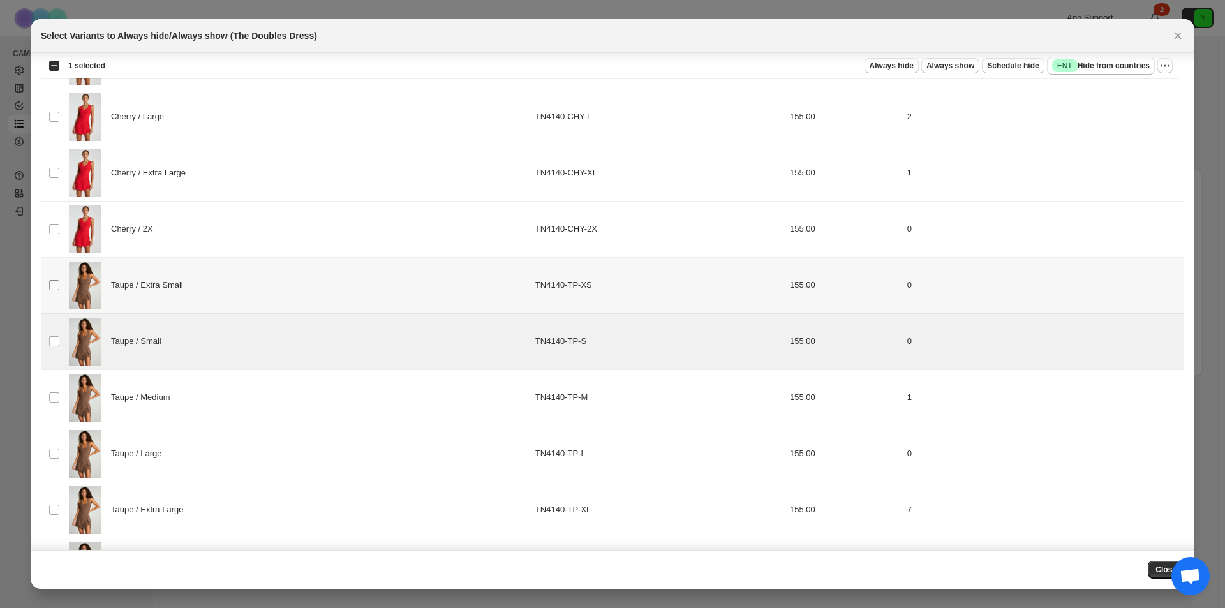
click at [55, 291] on td "Select product variant" at bounding box center [53, 285] width 24 height 56
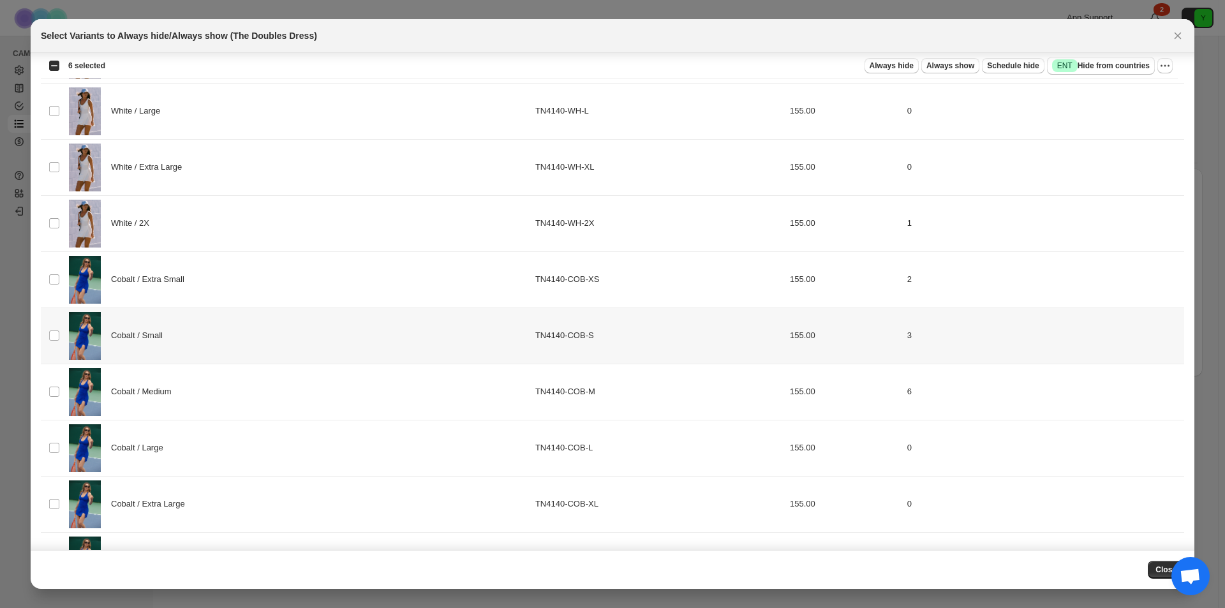
scroll to position [1212, 0]
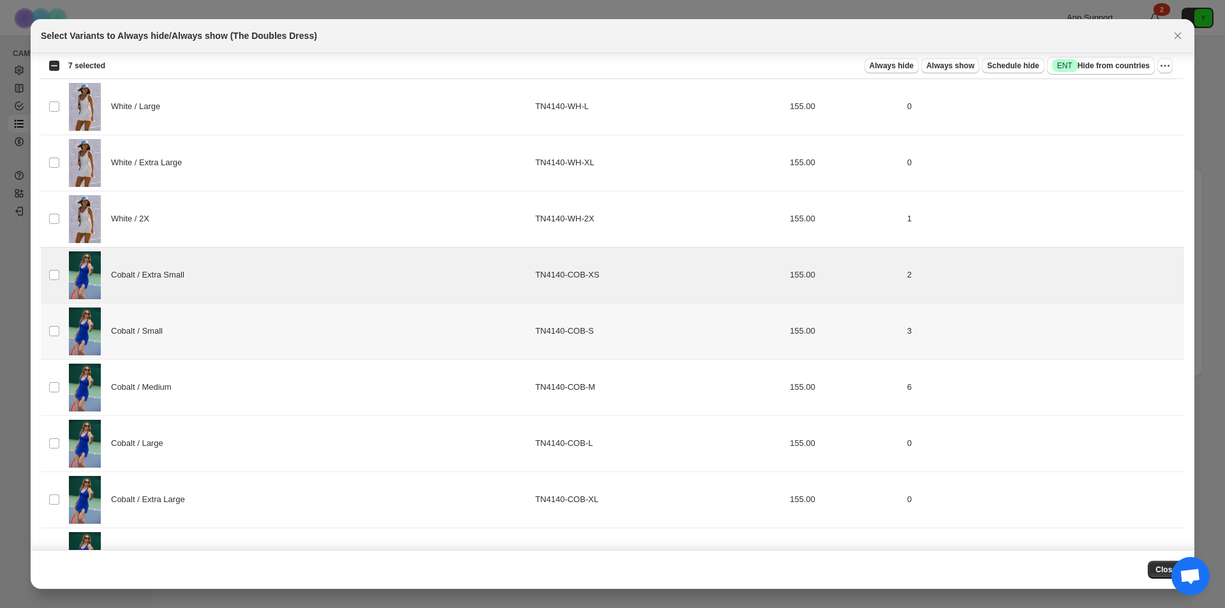
click at [55, 325] on td "Select product variant" at bounding box center [53, 331] width 24 height 56
click at [58, 394] on td "Select product variant" at bounding box center [53, 387] width 24 height 56
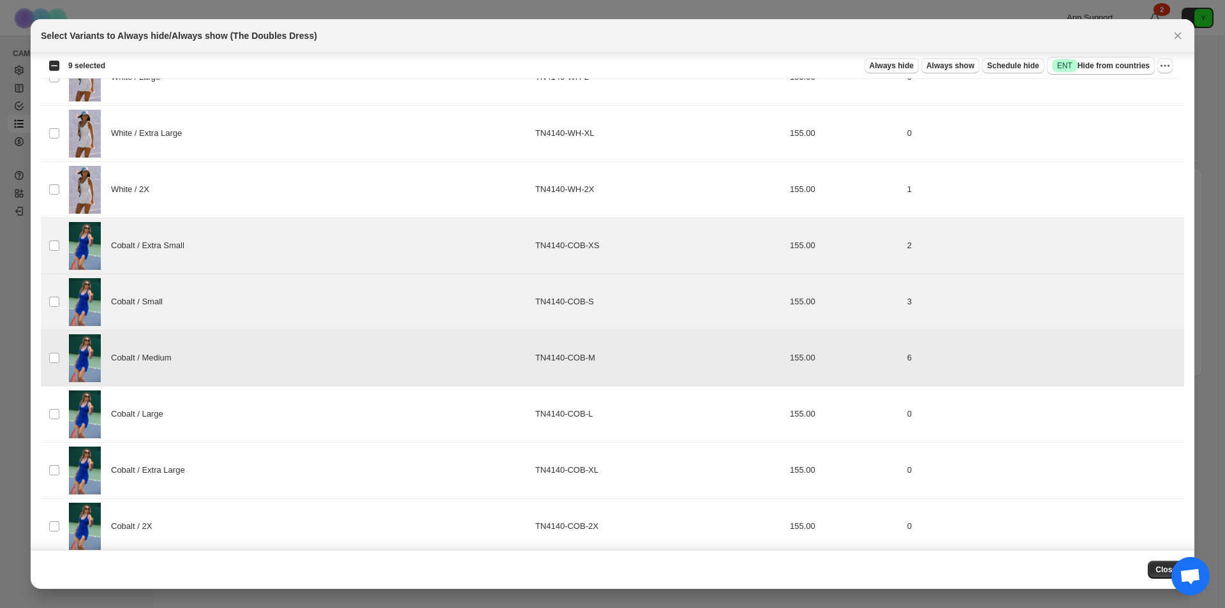
scroll to position [1256, 0]
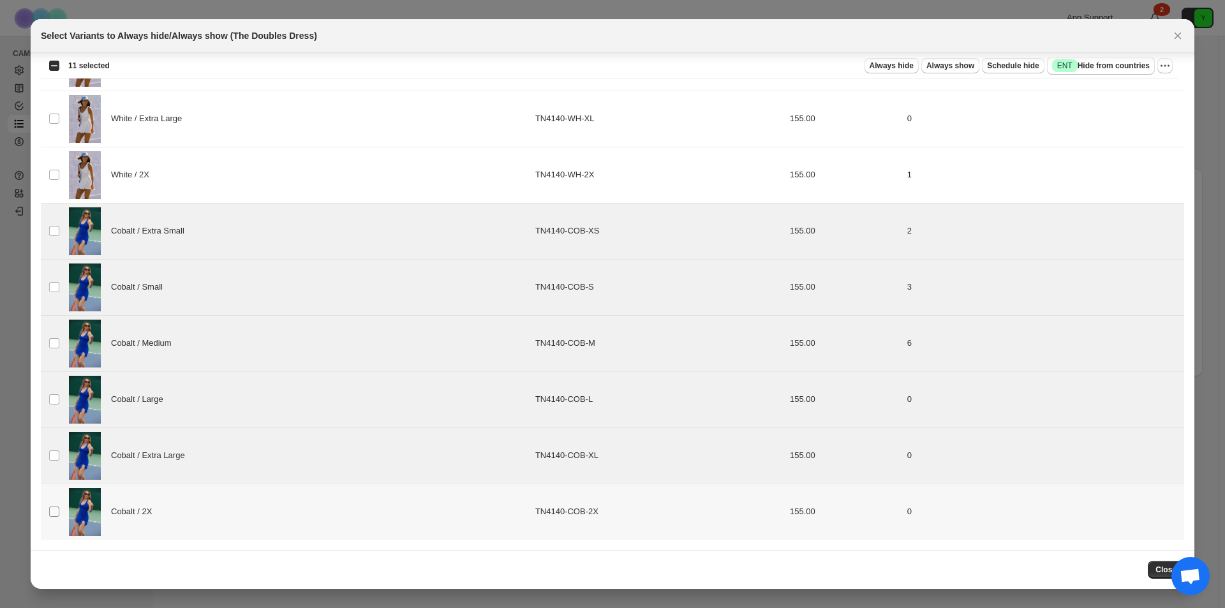
click at [48, 515] on span ":r8i:" at bounding box center [53, 511] width 11 height 11
click at [899, 62] on span "Always hide" at bounding box center [891, 66] width 44 height 10
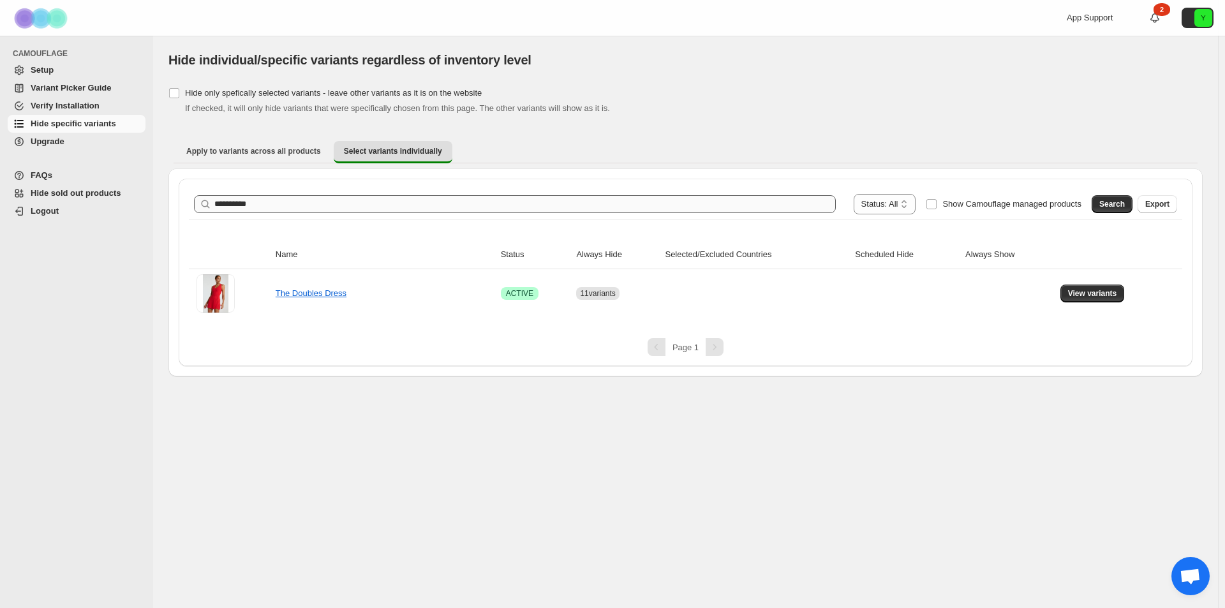
click at [272, 193] on div "**********" at bounding box center [685, 204] width 993 height 31
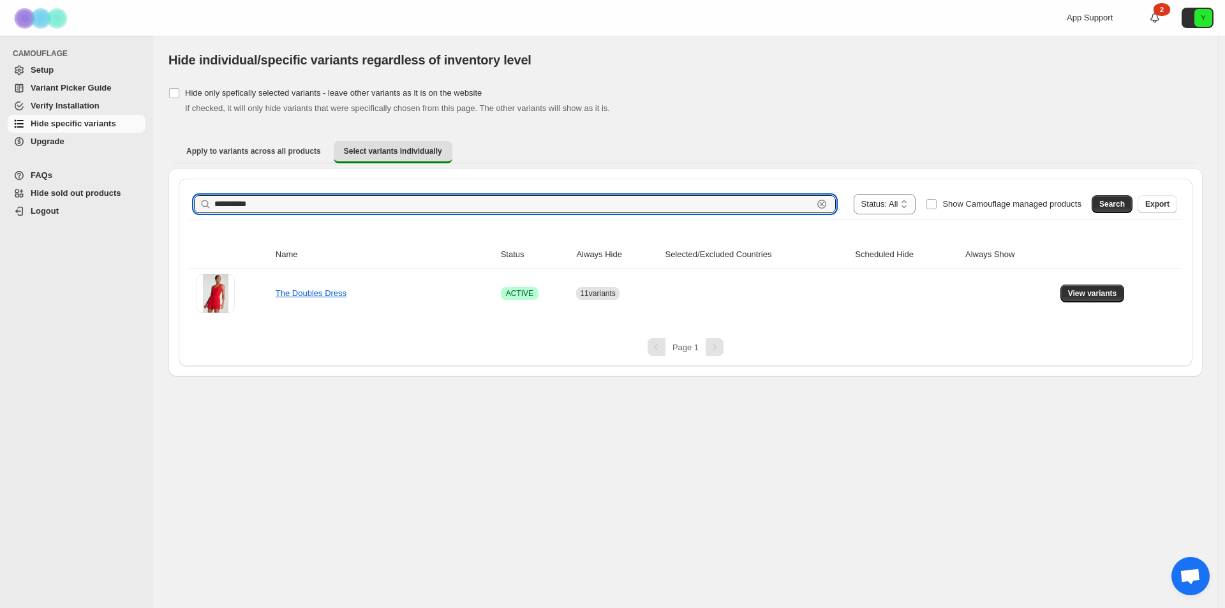
drag, startPoint x: 274, startPoint y: 200, endPoint x: 98, endPoint y: 179, distance: 177.4
click at [86, 179] on div "**********" at bounding box center [612, 304] width 1225 height 608
paste input "text"
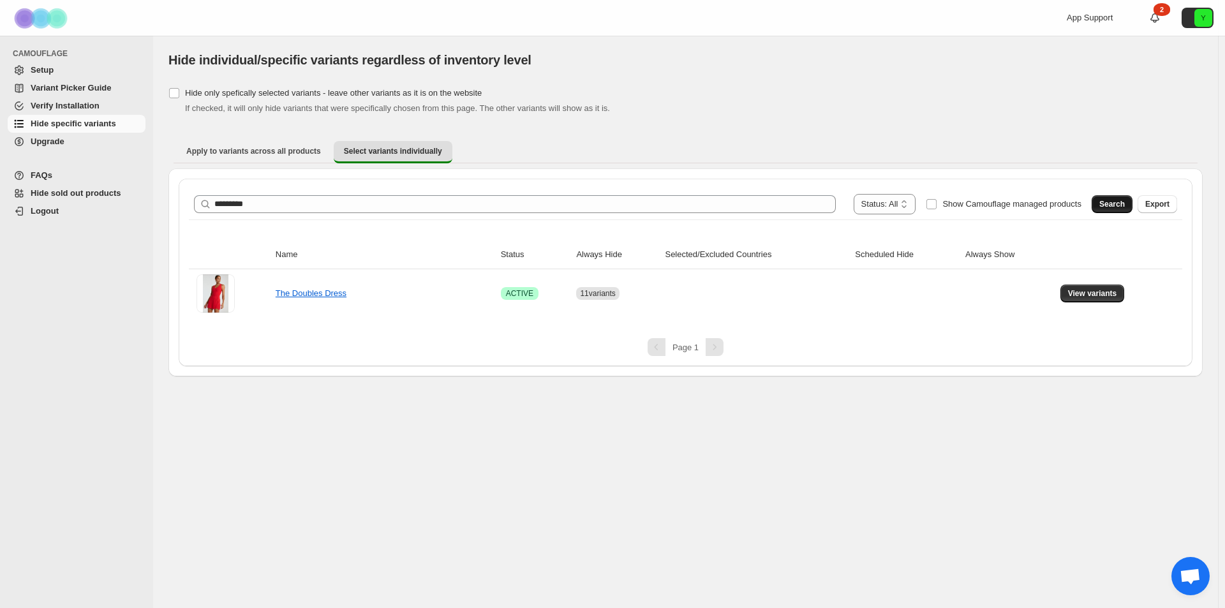
click at [1098, 202] on button "Search" at bounding box center [1111, 204] width 41 height 18
click at [1079, 293] on span "View variants" at bounding box center [1092, 293] width 49 height 10
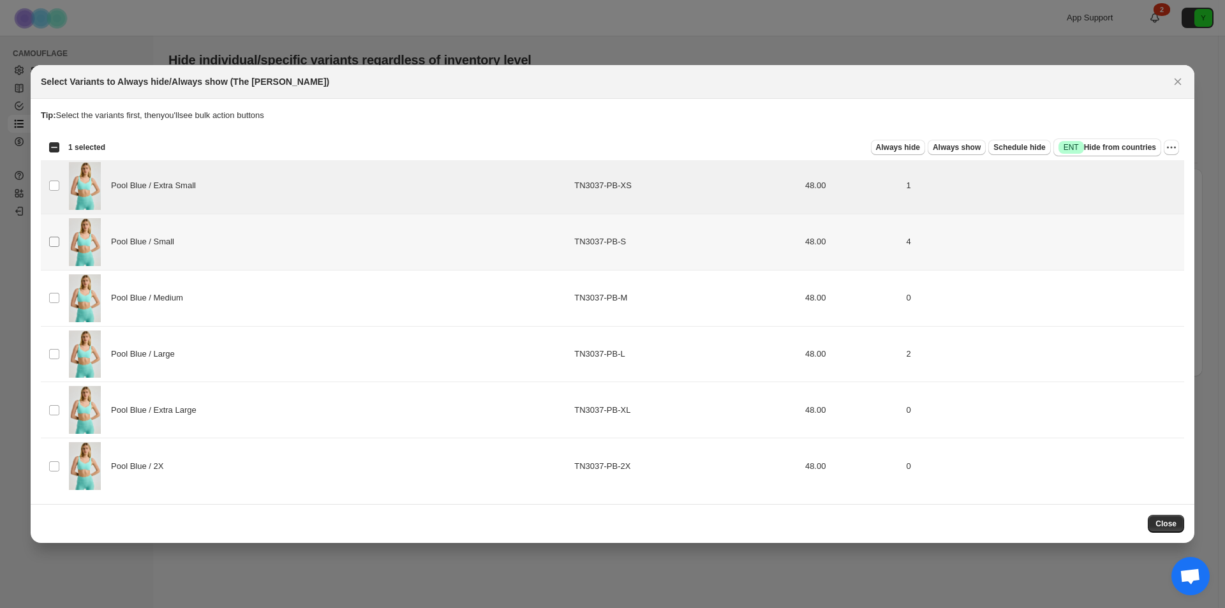
click at [58, 236] on td "Select product variant" at bounding box center [53, 242] width 24 height 56
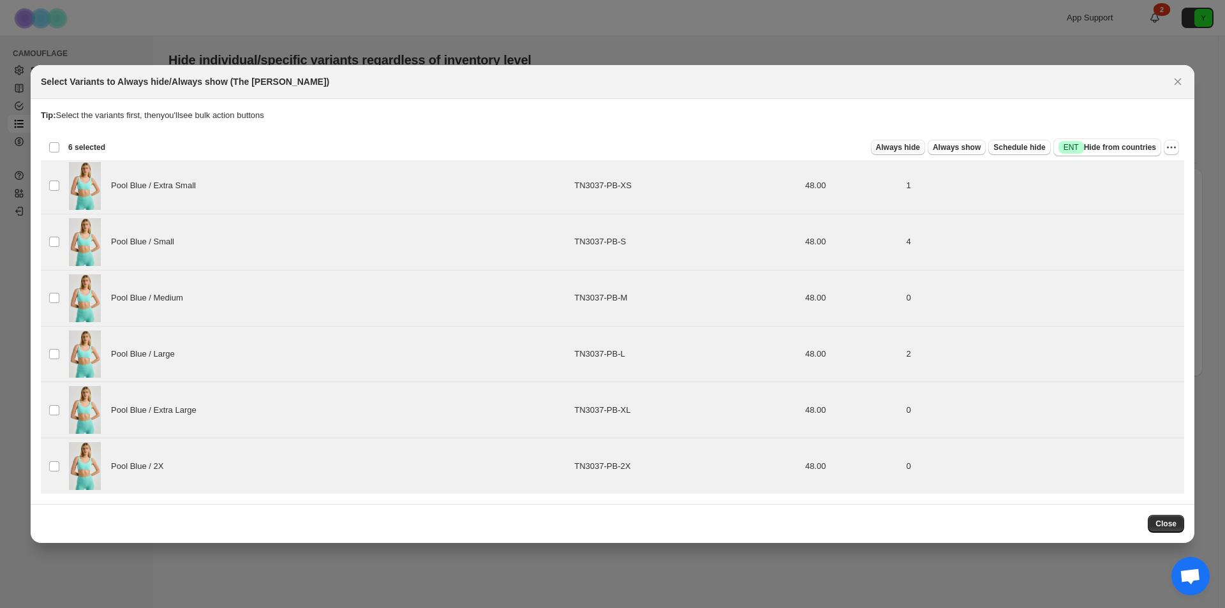
click at [896, 144] on span "Always hide" at bounding box center [898, 147] width 44 height 10
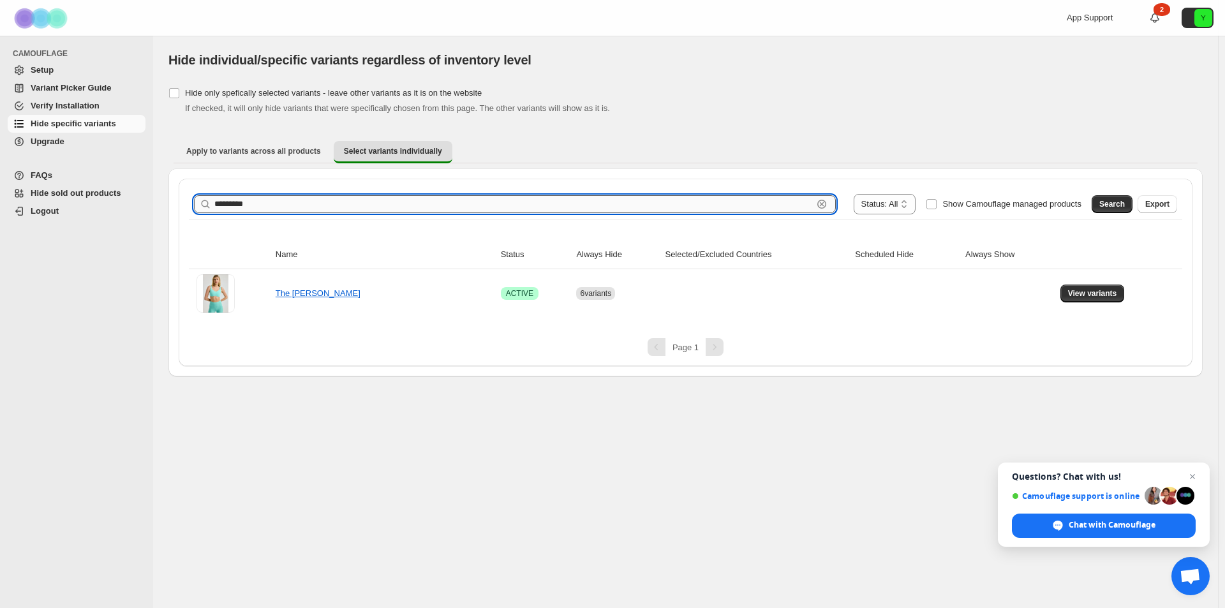
drag, startPoint x: 253, startPoint y: 203, endPoint x: 220, endPoint y: 197, distance: 33.0
click at [187, 198] on div "**********" at bounding box center [685, 273] width 1013 height 188
drag, startPoint x: 267, startPoint y: 200, endPoint x: 112, endPoint y: 193, distance: 154.5
click at [118, 193] on div "**********" at bounding box center [612, 304] width 1225 height 608
paste input "text"
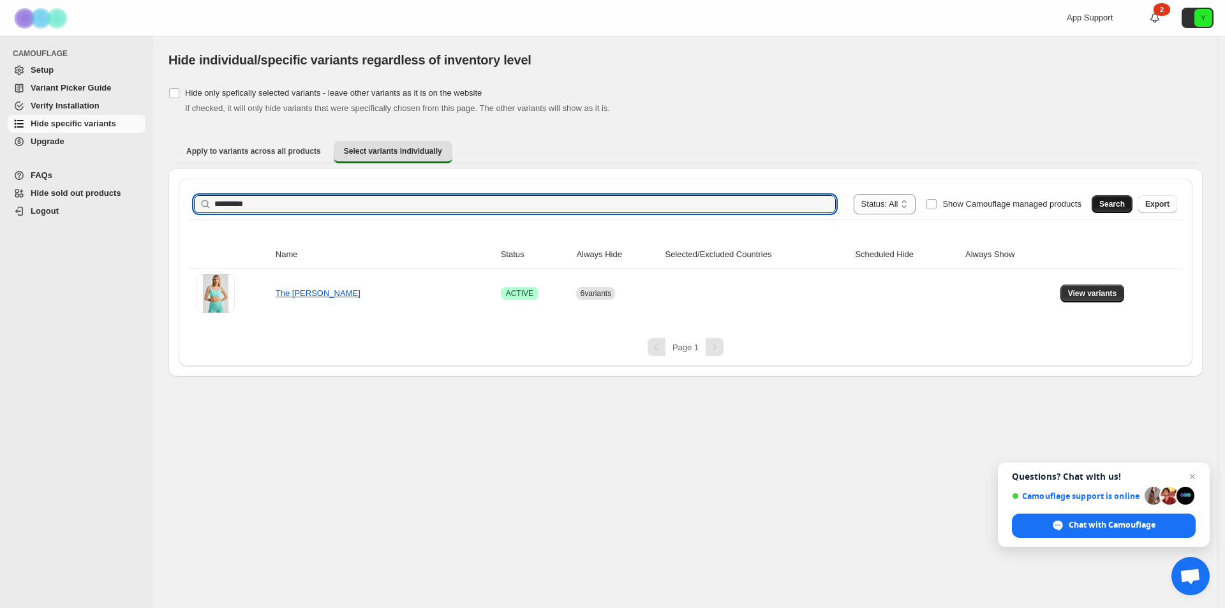
click at [1101, 210] on button "Search" at bounding box center [1111, 204] width 41 height 18
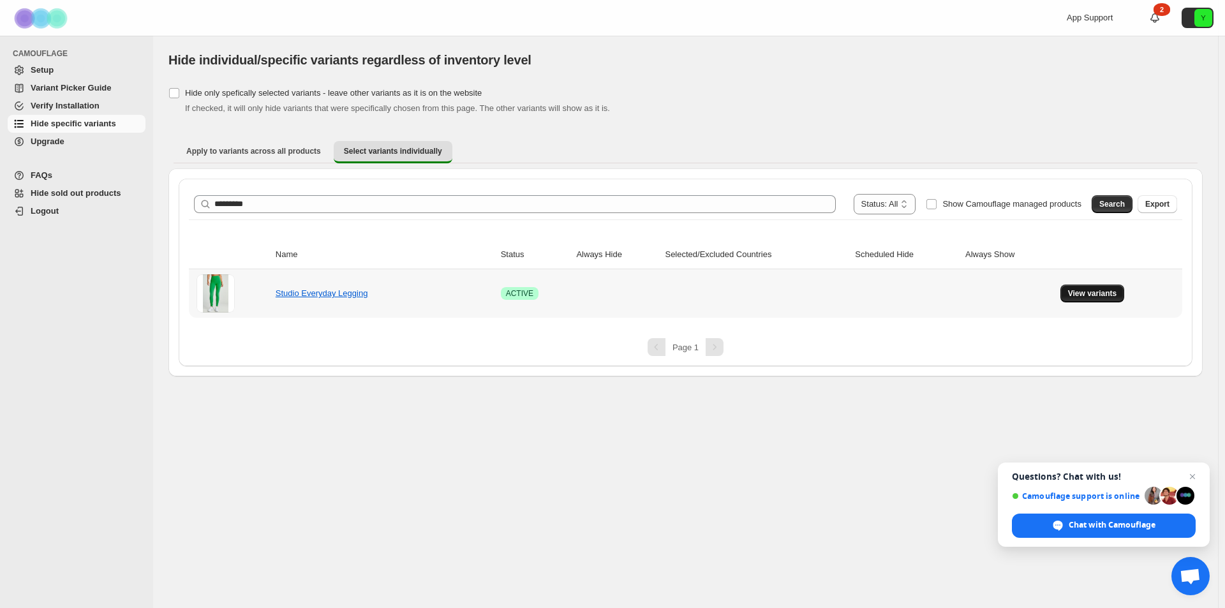
click at [1100, 298] on span "View variants" at bounding box center [1092, 293] width 49 height 10
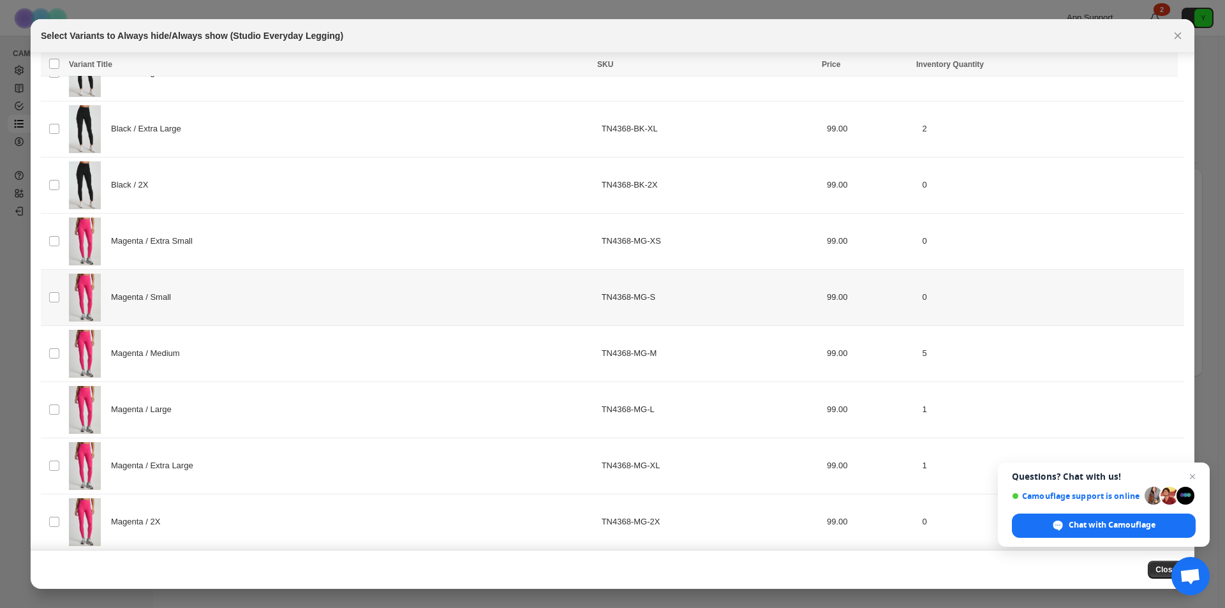
scroll to position [574, 0]
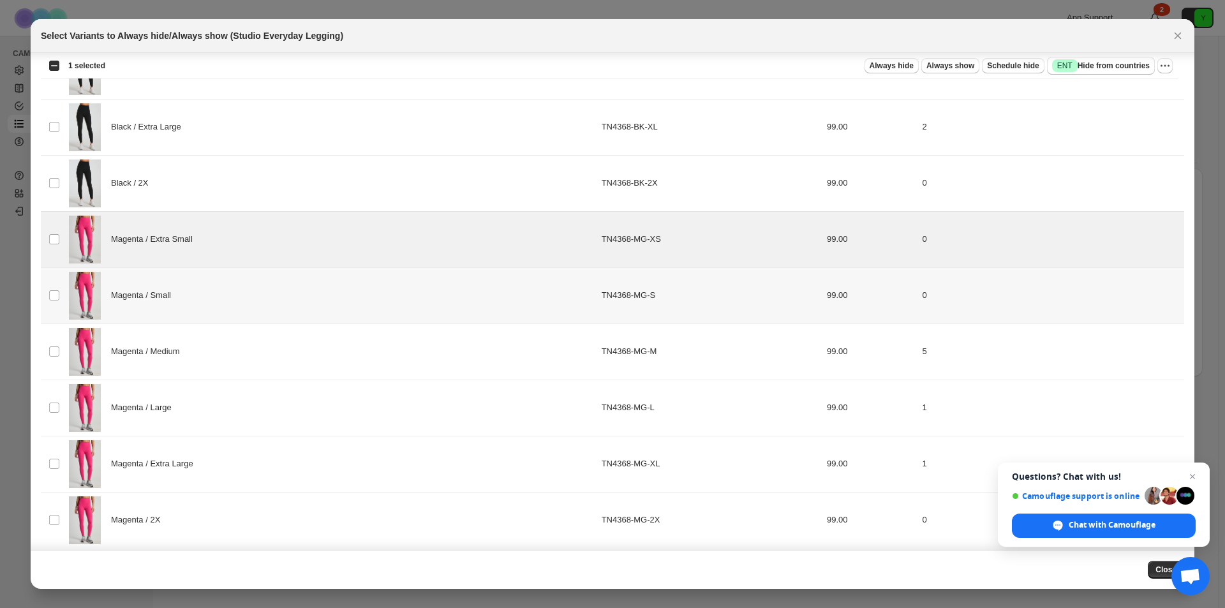
click at [58, 286] on td "Select product variant" at bounding box center [53, 295] width 24 height 56
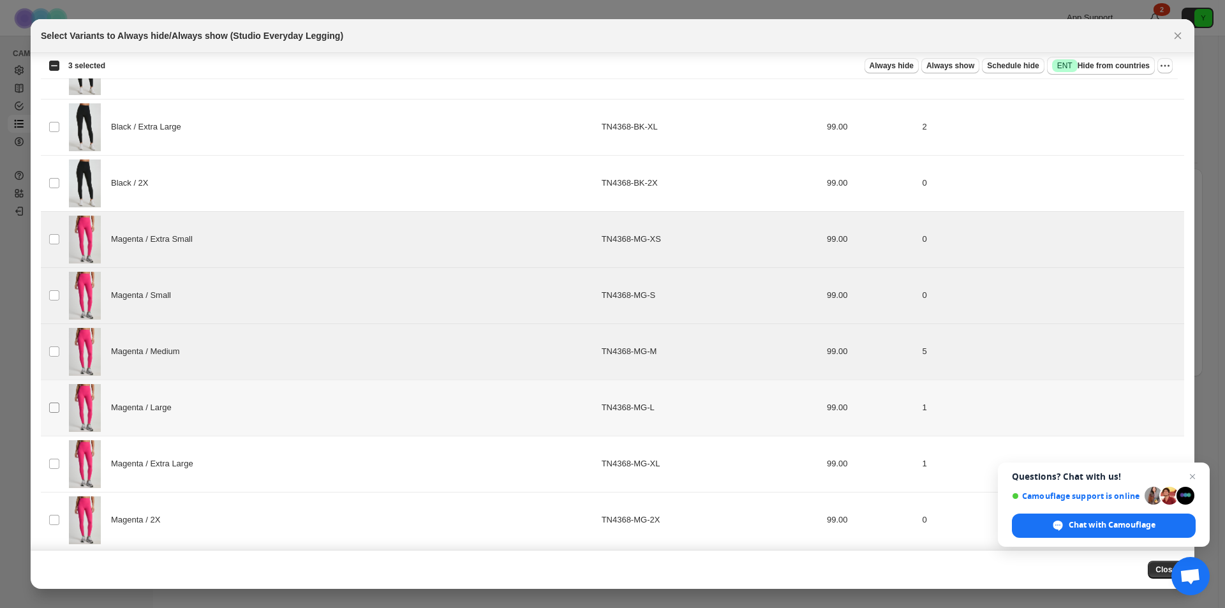
click at [57, 402] on td "Select product variant" at bounding box center [53, 407] width 24 height 56
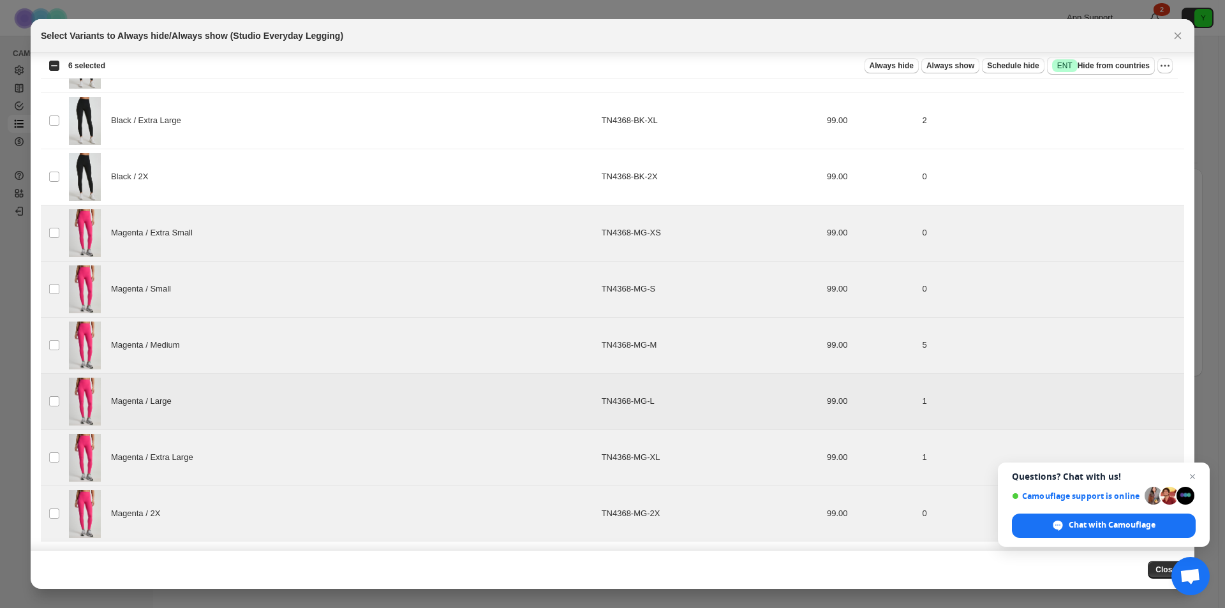
scroll to position [582, 0]
click at [899, 68] on span "Always hide" at bounding box center [891, 66] width 44 height 10
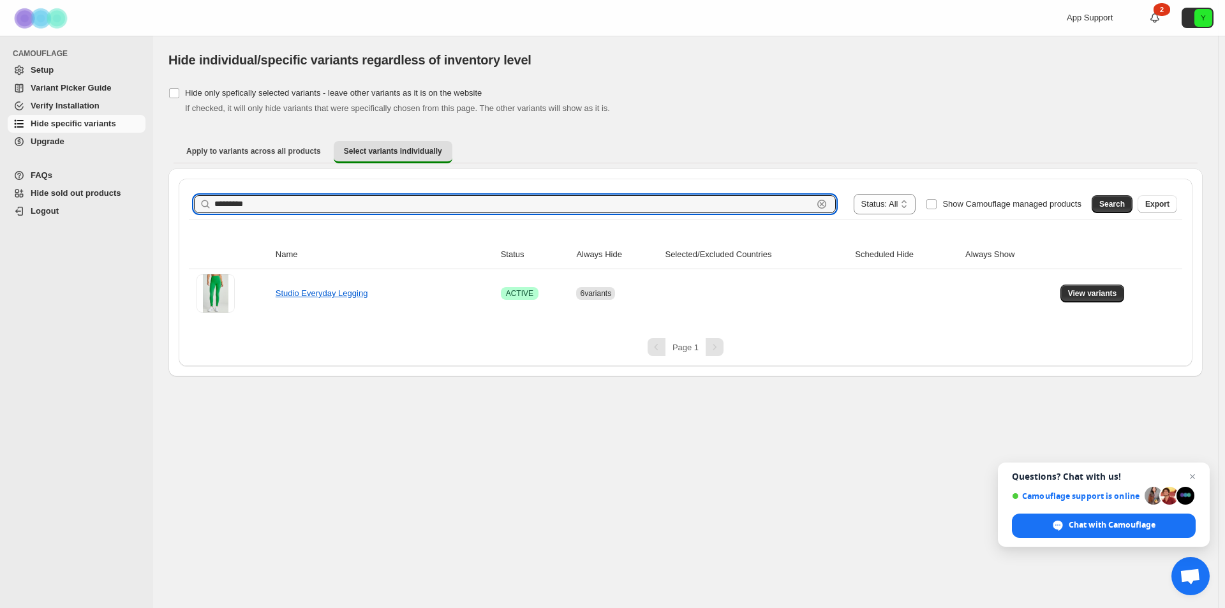
drag, startPoint x: 226, startPoint y: 201, endPoint x: 165, endPoint y: 192, distance: 61.2
click at [154, 193] on div "**********" at bounding box center [685, 206] width 1065 height 341
paste input "**"
click at [1100, 205] on button "Search" at bounding box center [1111, 204] width 41 height 18
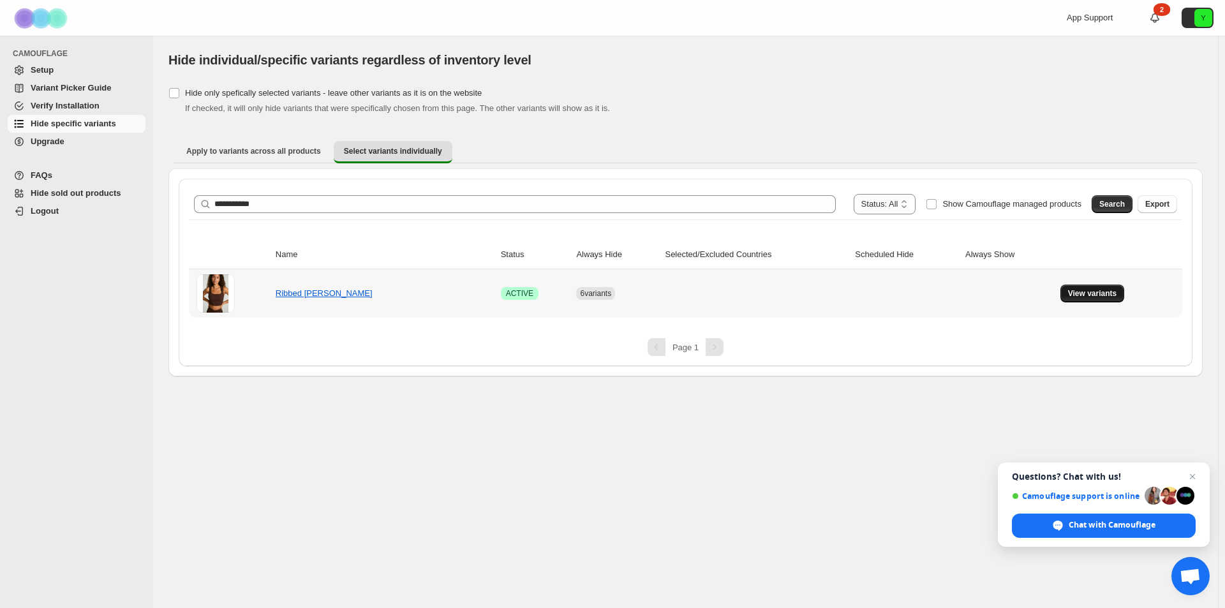
click at [1109, 291] on span "View variants" at bounding box center [1092, 293] width 49 height 10
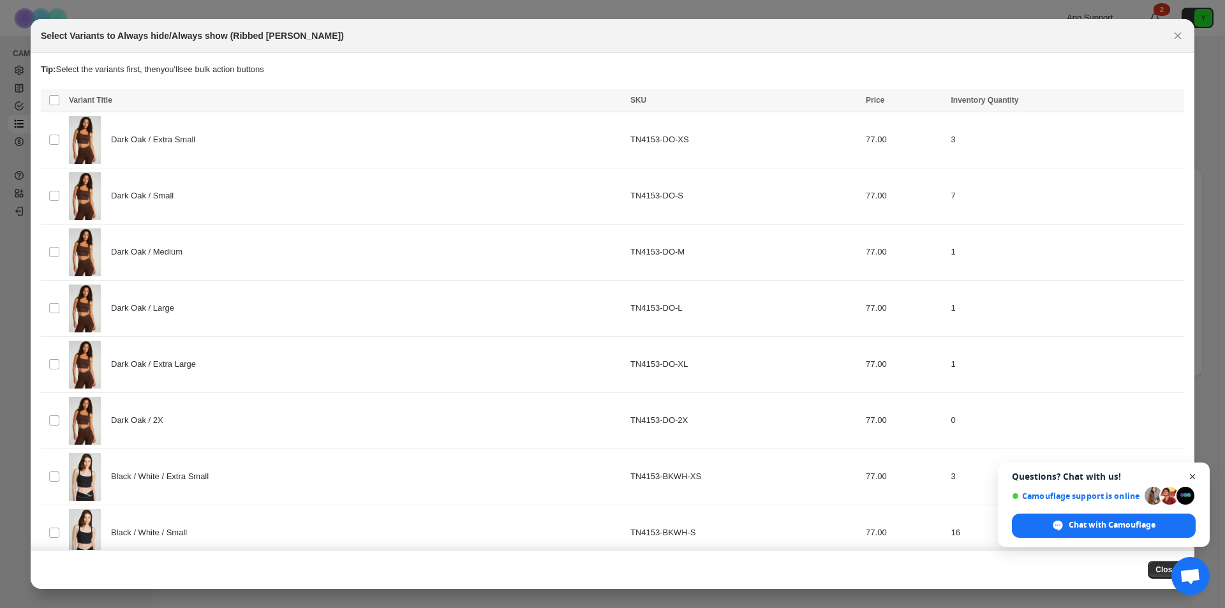
click at [1196, 480] on span "Close chat" at bounding box center [1192, 477] width 16 height 16
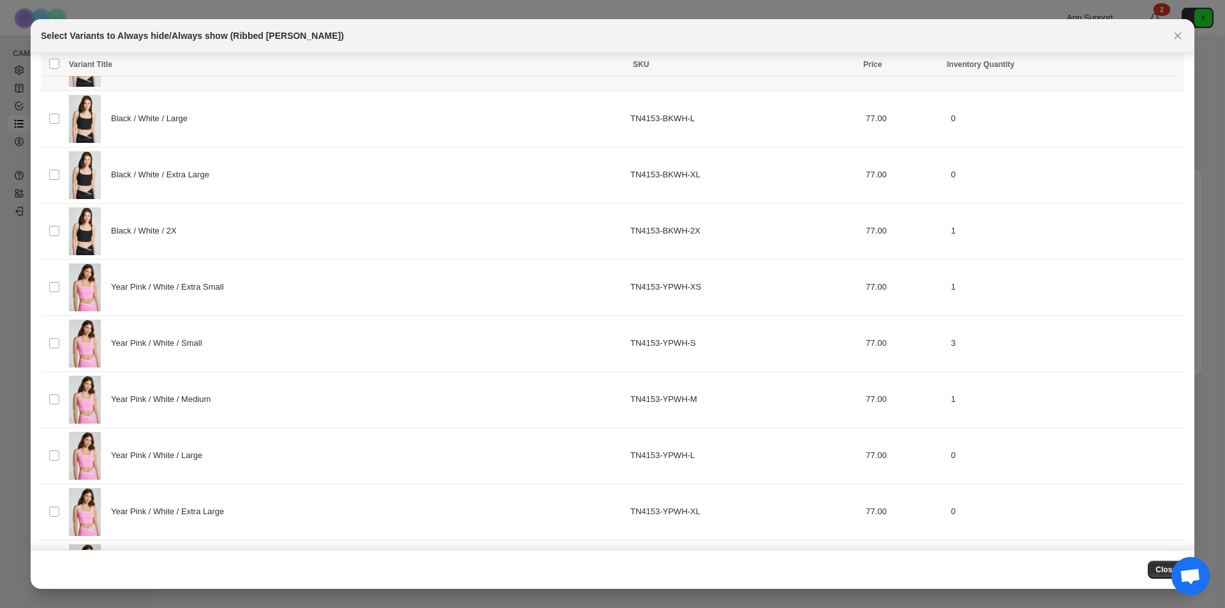
scroll to position [533, 0]
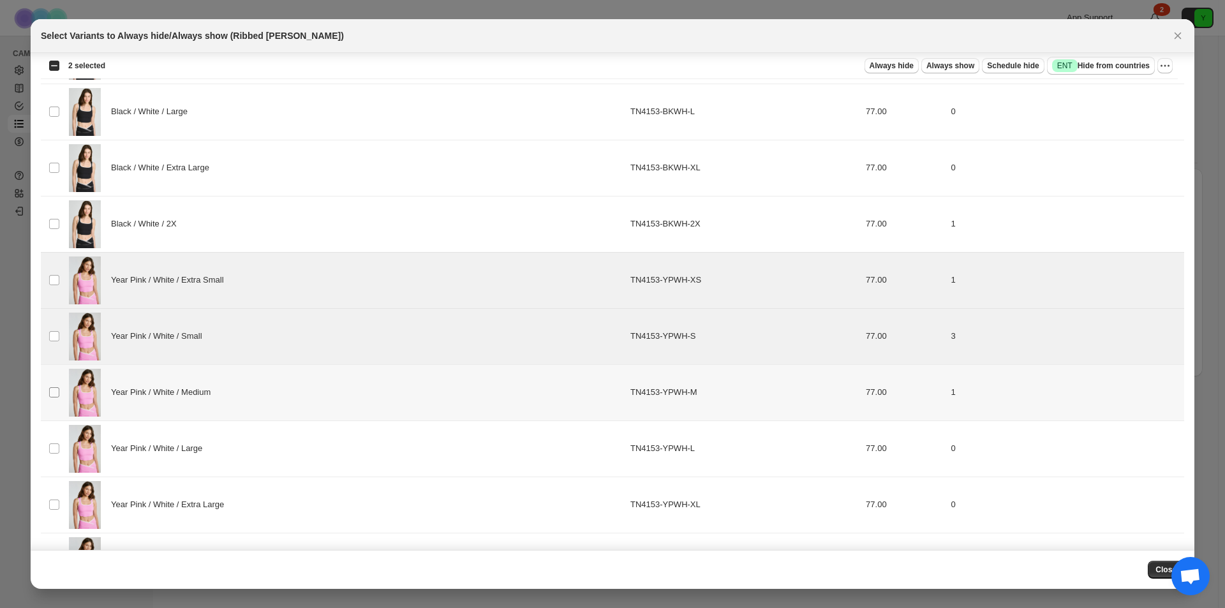
click at [59, 392] on span ":rc3:" at bounding box center [53, 392] width 11 height 11
click at [55, 458] on td "Select product variant" at bounding box center [53, 448] width 24 height 56
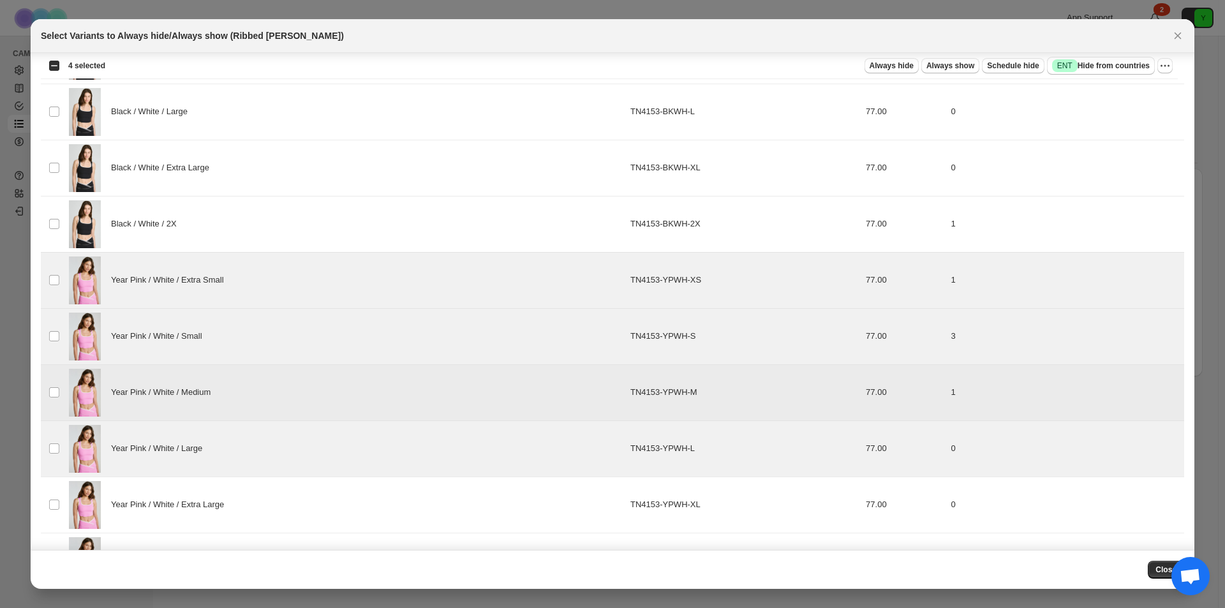
scroll to position [661, 0]
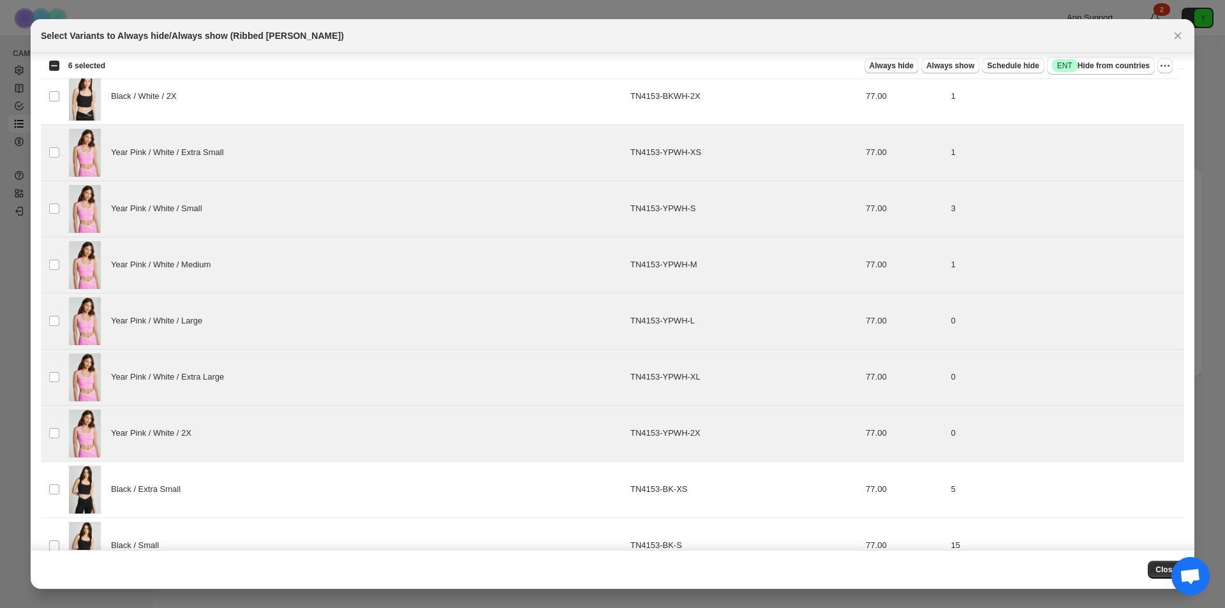
click at [902, 69] on span "Always hide" at bounding box center [891, 66] width 44 height 10
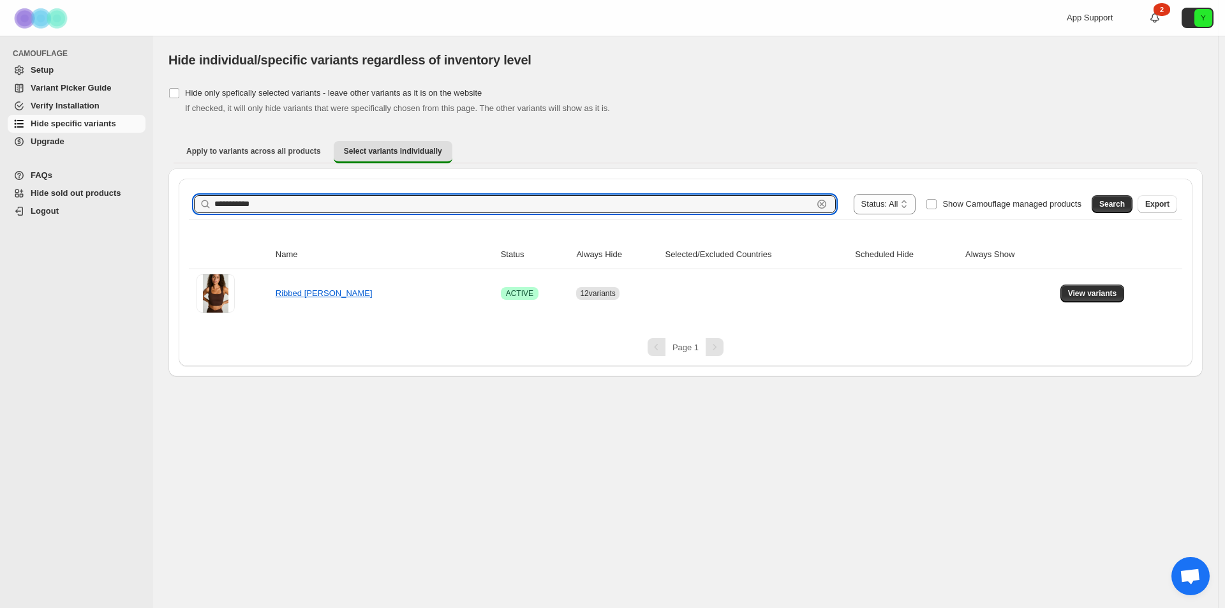
drag, startPoint x: 233, startPoint y: 211, endPoint x: 101, endPoint y: 203, distance: 132.9
click at [103, 204] on div "**********" at bounding box center [612, 304] width 1225 height 608
paste input "text"
type input "*********"
click at [1102, 202] on button "Search" at bounding box center [1111, 204] width 41 height 18
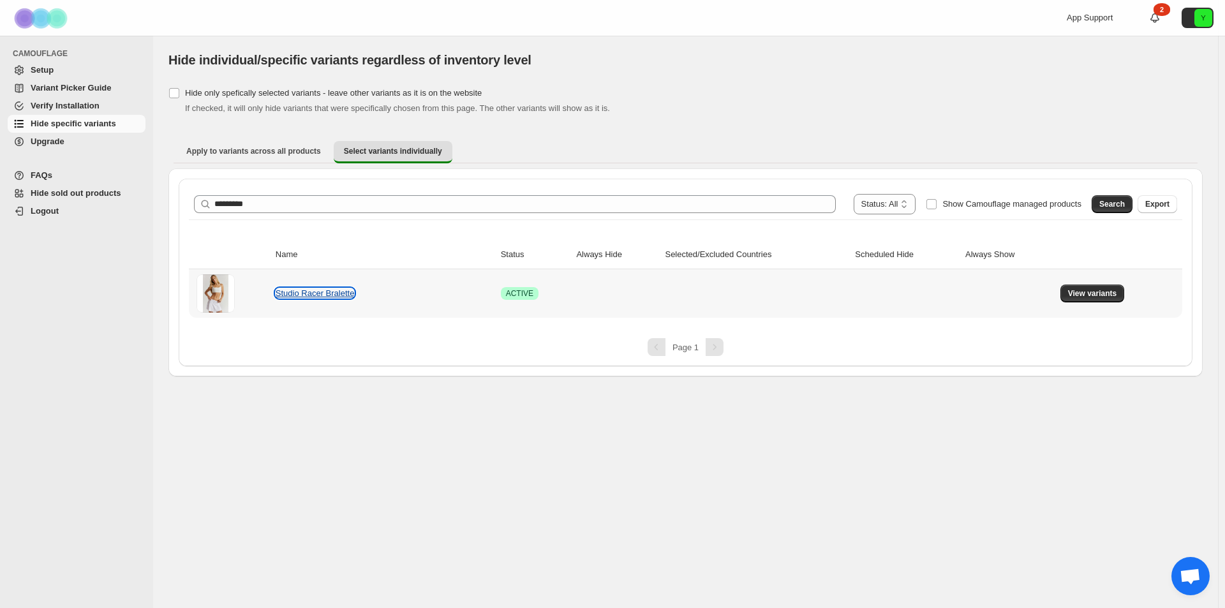
click at [329, 298] on link "Studio Racer Bralette" at bounding box center [315, 293] width 79 height 10
click at [1104, 286] on button "View variants" at bounding box center [1092, 293] width 64 height 18
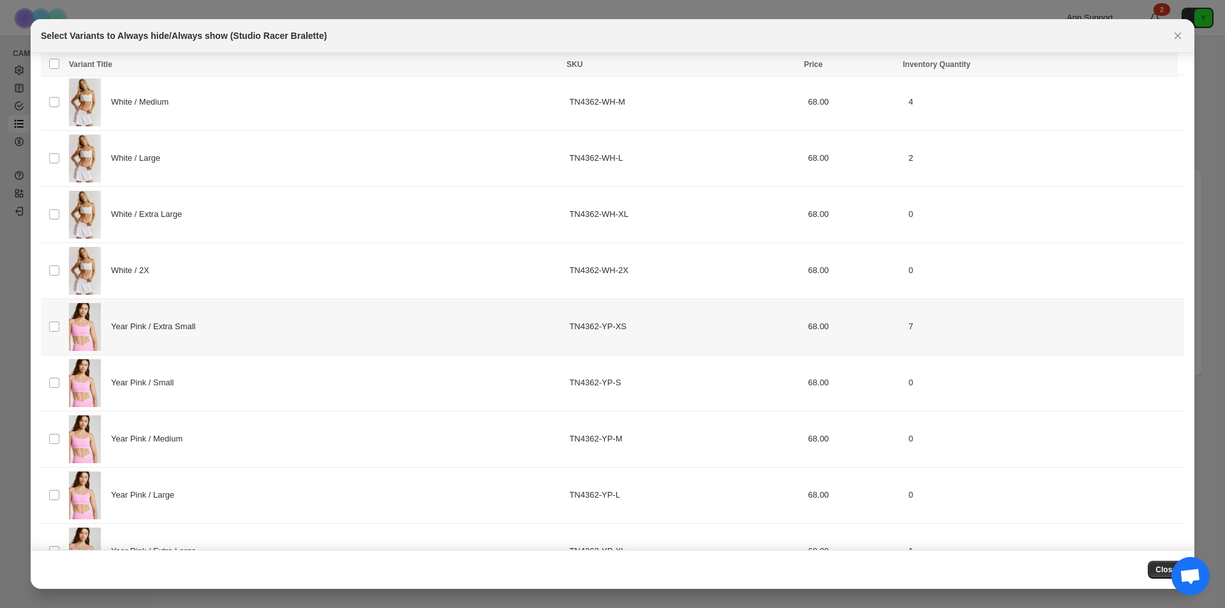
scroll to position [151, 0]
click at [57, 376] on span ":rdp:" at bounding box center [53, 381] width 11 height 11
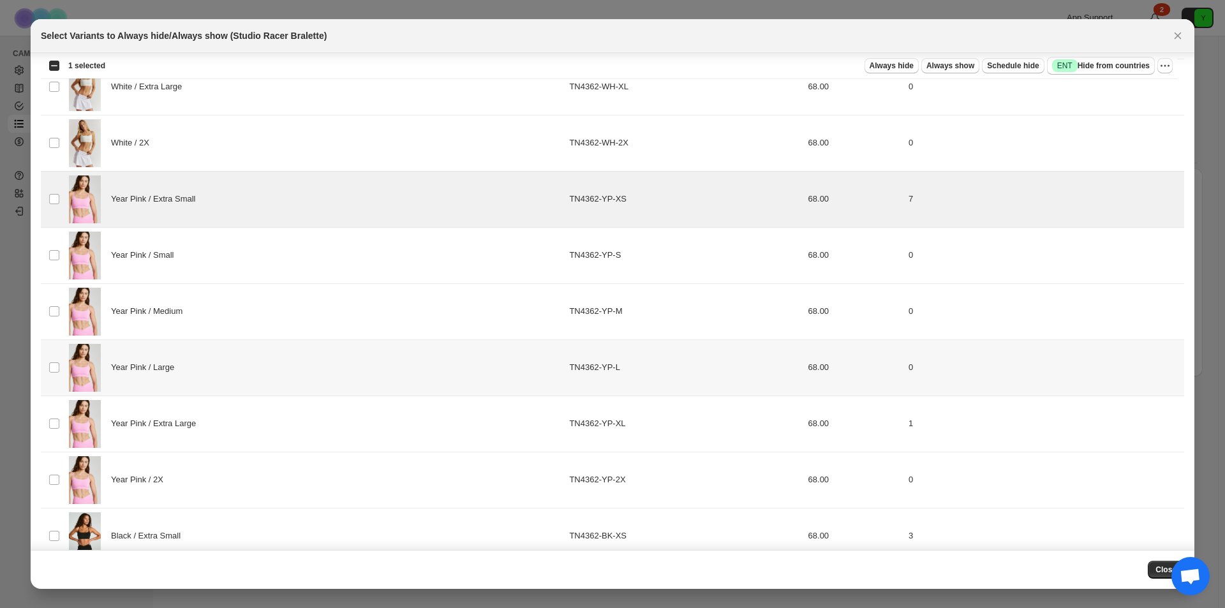
scroll to position [278, 0]
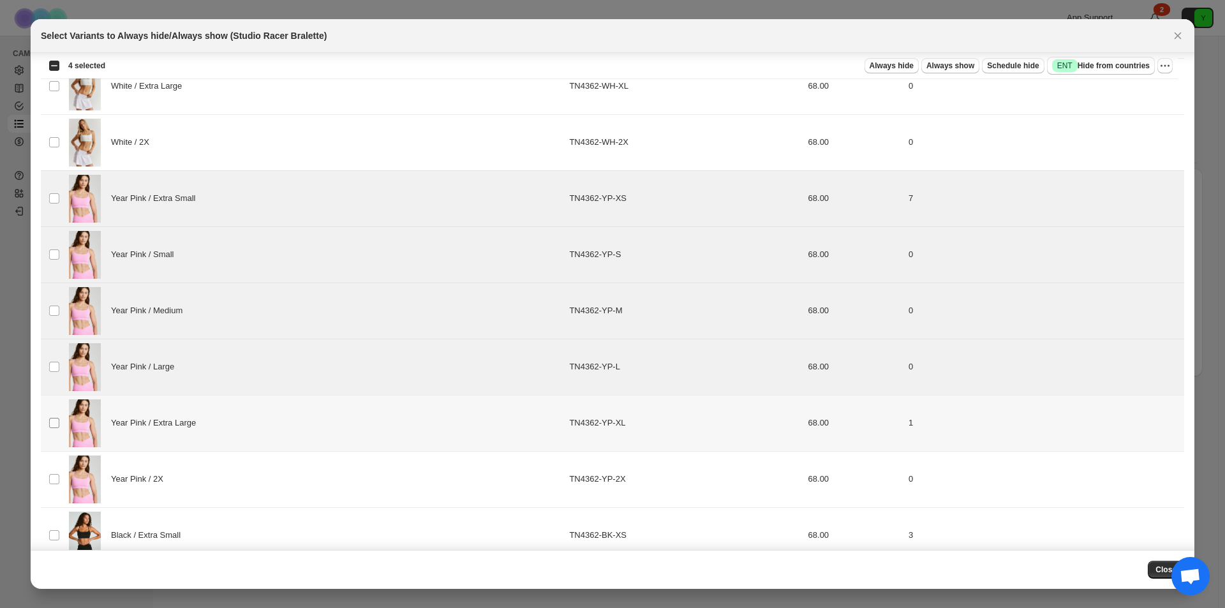
click at [55, 417] on td "Select product variant" at bounding box center [53, 423] width 24 height 56
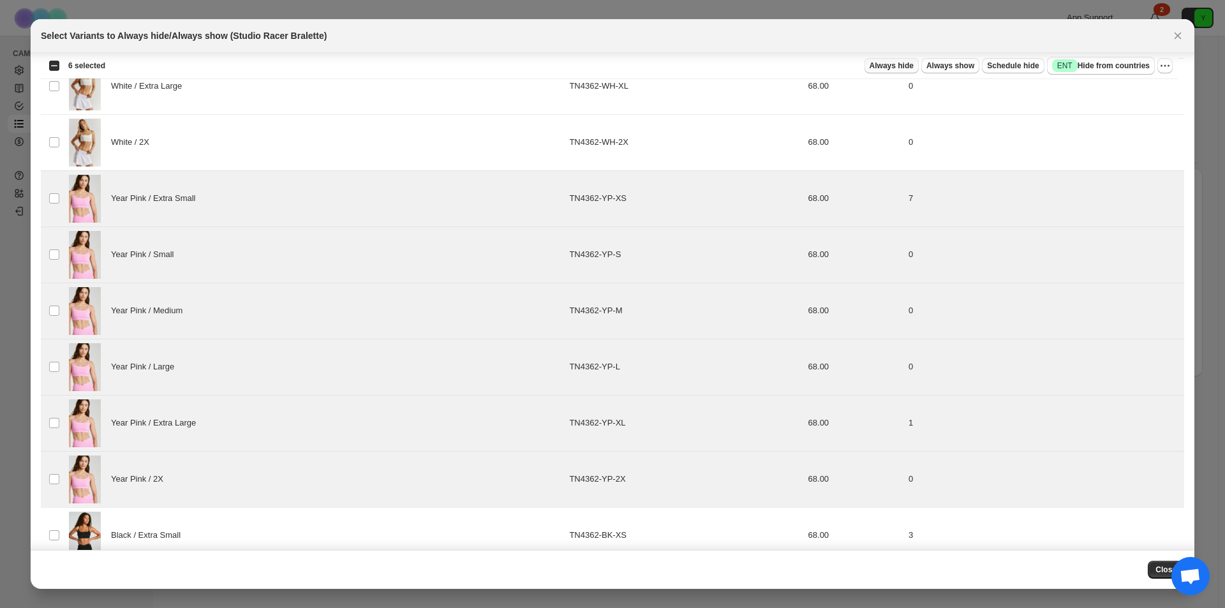
click at [897, 70] on span "Always hide" at bounding box center [891, 66] width 44 height 10
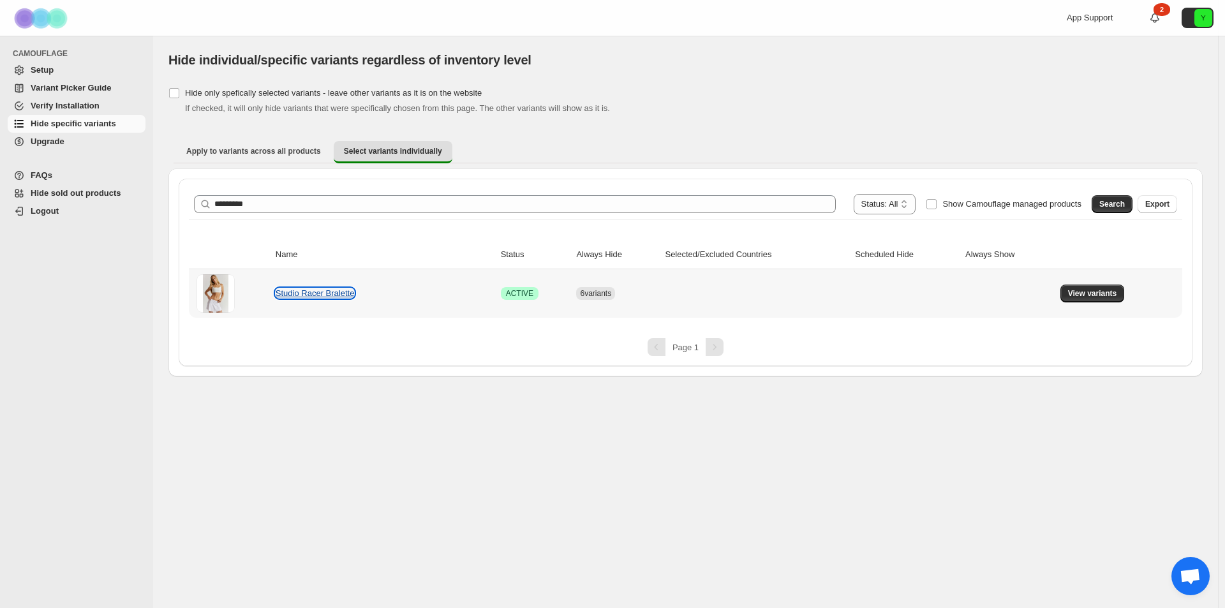
click at [313, 292] on link "Studio Racer Bralette" at bounding box center [315, 293] width 79 height 10
click at [1089, 300] on button "View variants" at bounding box center [1092, 293] width 64 height 18
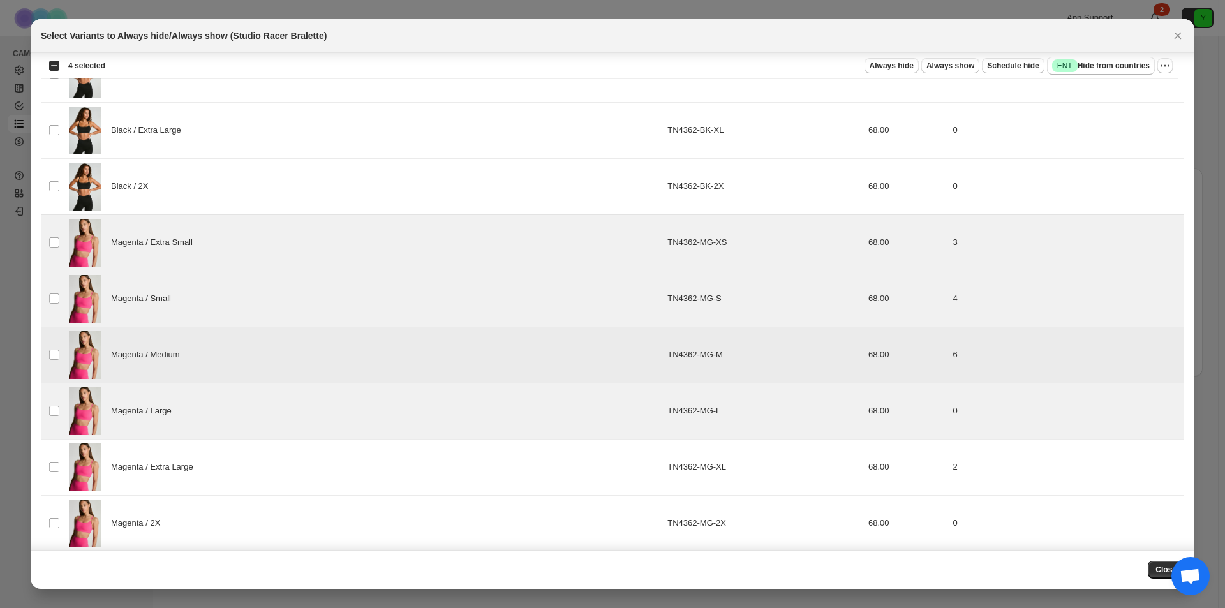
scroll to position [739, 0]
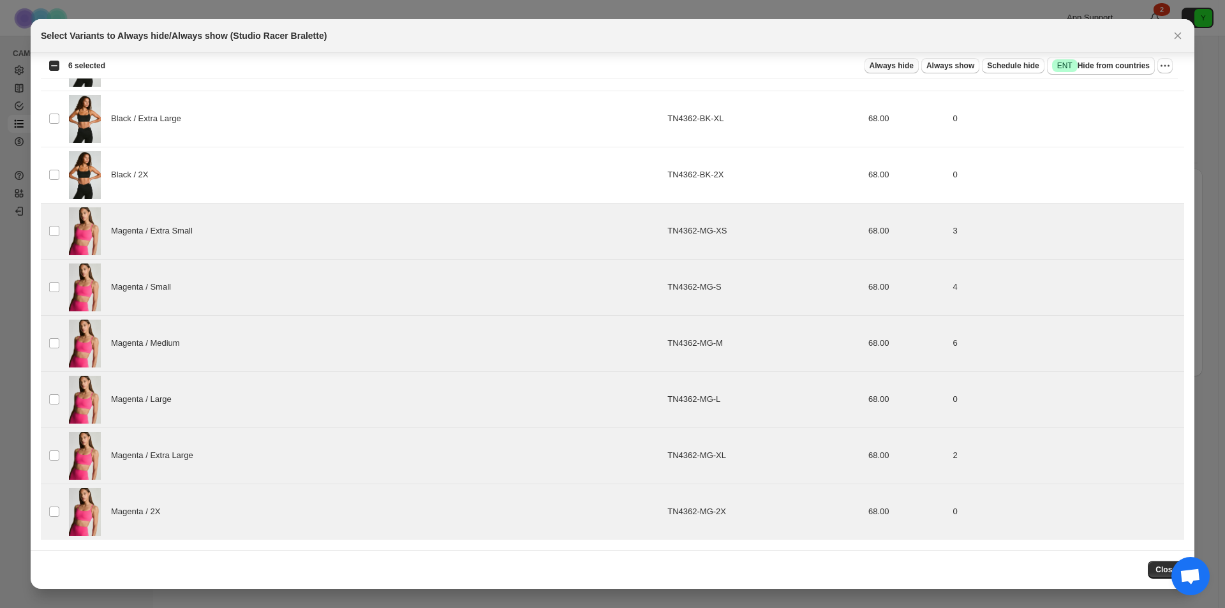
click at [900, 68] on span "Always hide" at bounding box center [891, 66] width 44 height 10
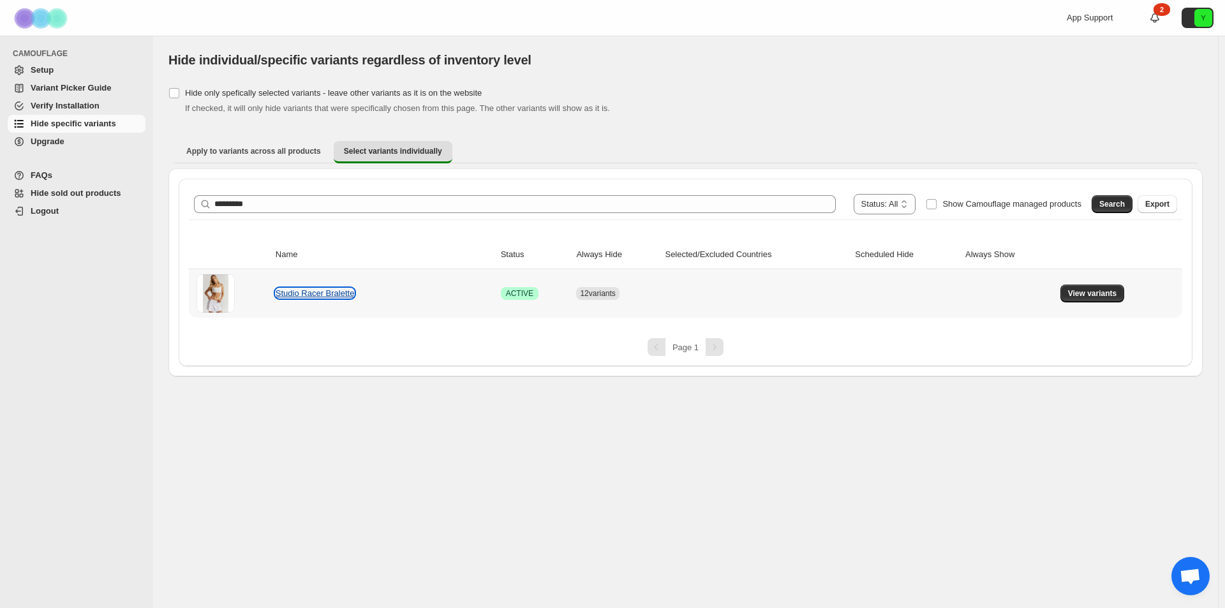
click at [308, 288] on link "Studio Racer Bralette" at bounding box center [315, 293] width 79 height 10
